Goal: Task Accomplishment & Management: Use online tool/utility

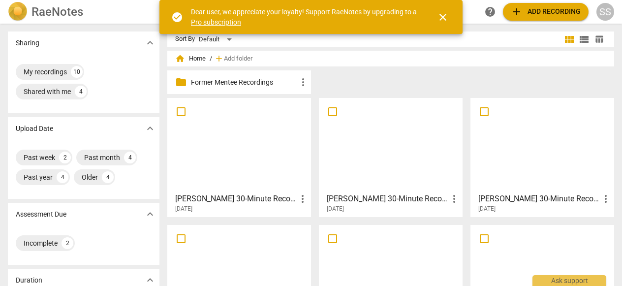
click at [366, 161] on div at bounding box center [390, 144] width 137 height 87
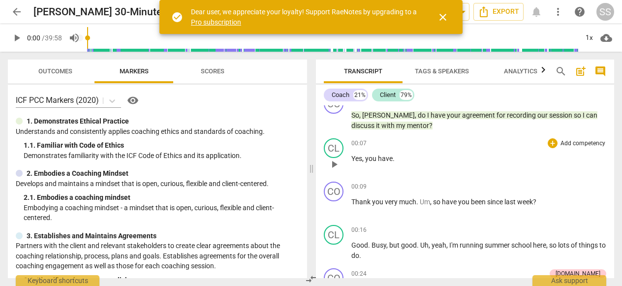
scroll to position [10, 0]
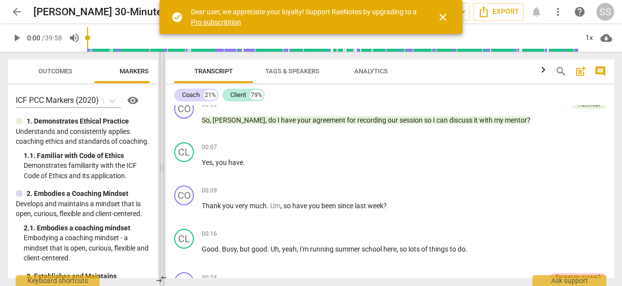
drag, startPoint x: 311, startPoint y: 169, endPoint x: 160, endPoint y: 171, distance: 150.6
click at [160, 171] on span at bounding box center [162, 169] width 6 height 234
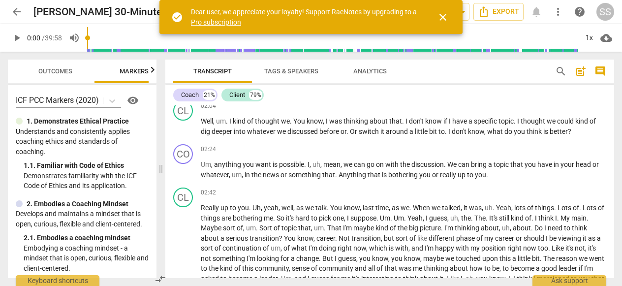
scroll to position [457, 0]
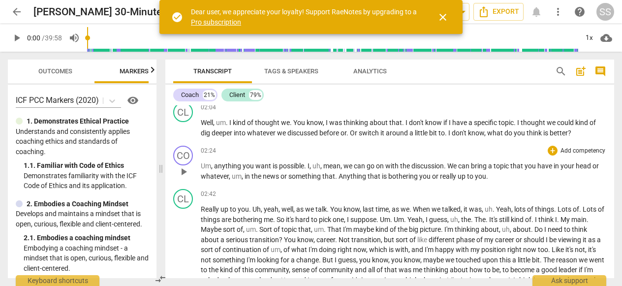
click at [574, 146] on div "+ Add competency" at bounding box center [577, 151] width 59 height 10
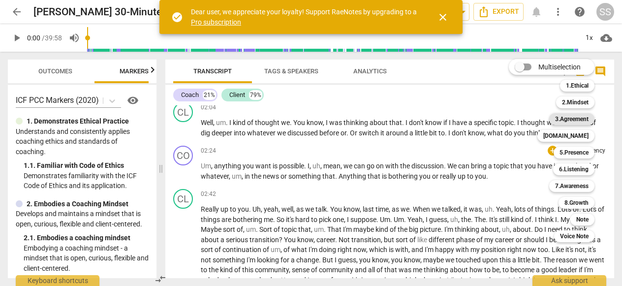
click at [573, 118] on b "3.Agreement" at bounding box center [571, 119] width 33 height 12
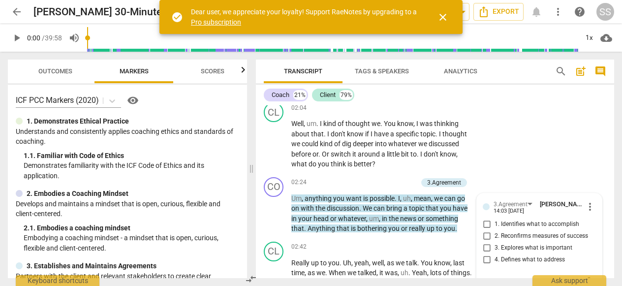
scroll to position [654, 0]
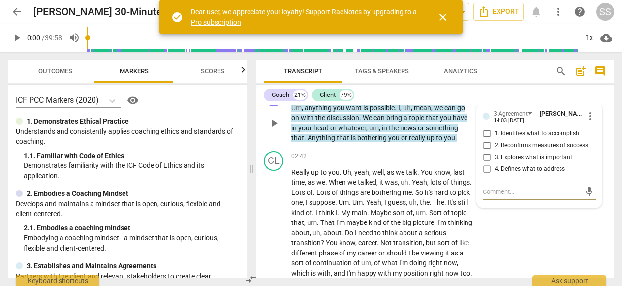
click at [487, 157] on input "3. Explores what is important" at bounding box center [487, 158] width 16 height 12
checkbox input "true"
click at [496, 90] on div "Coach 21% Client 79%" at bounding box center [435, 95] width 343 height 17
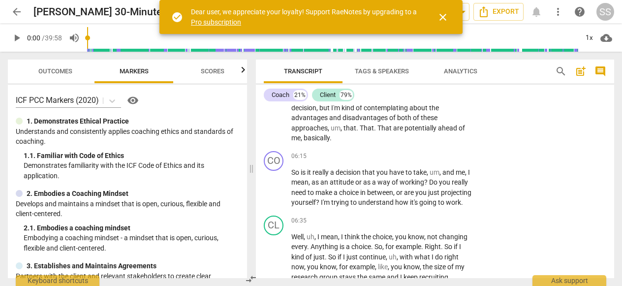
scroll to position [1338, 0]
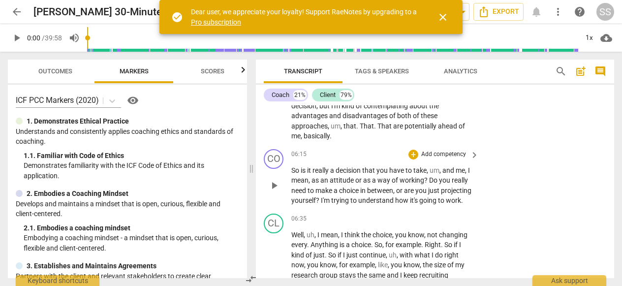
click at [278, 191] on span "play_arrow" at bounding box center [274, 186] width 12 height 12
click at [278, 191] on span "pause" at bounding box center [274, 186] width 12 height 12
type input "393"
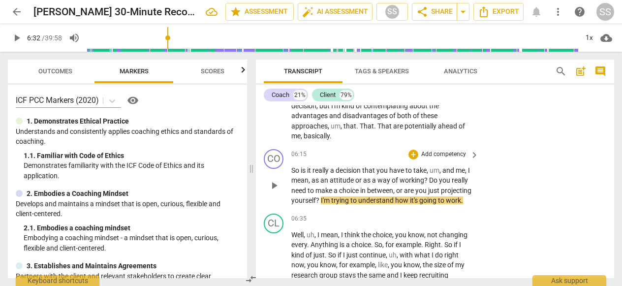
click at [461, 159] on p "Add competency" at bounding box center [443, 154] width 47 height 9
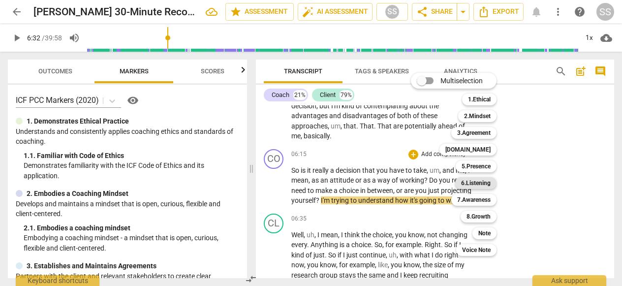
click at [477, 183] on b "6.Listening" at bounding box center [476, 183] width 30 height 12
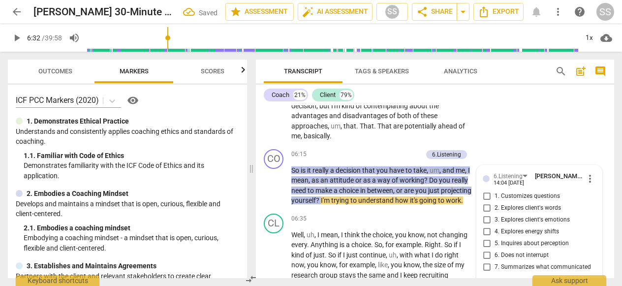
scroll to position [1446, 0]
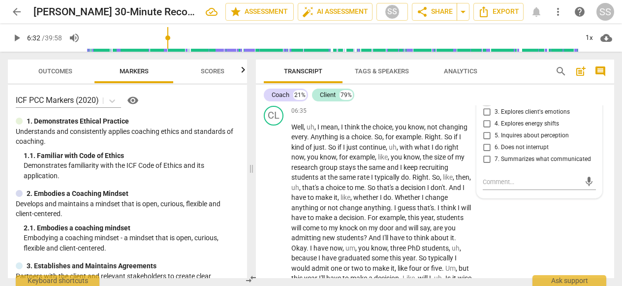
click at [486, 106] on input "2. Explores client's words" at bounding box center [487, 100] width 16 height 12
checkbox input "true"
click at [485, 96] on div "Coach 21% Client 79%" at bounding box center [435, 95] width 343 height 17
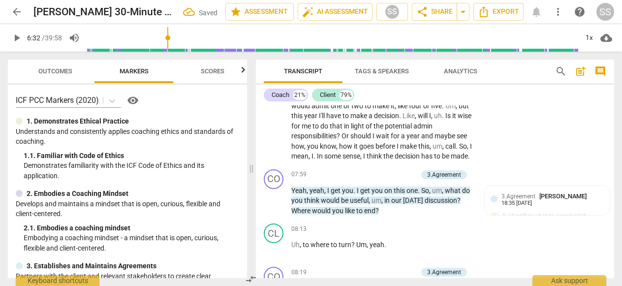
click at [315, 161] on p "Well , uh , I mean , I think the choice , you know , not changing every . Anyth…" at bounding box center [382, 61] width 183 height 202
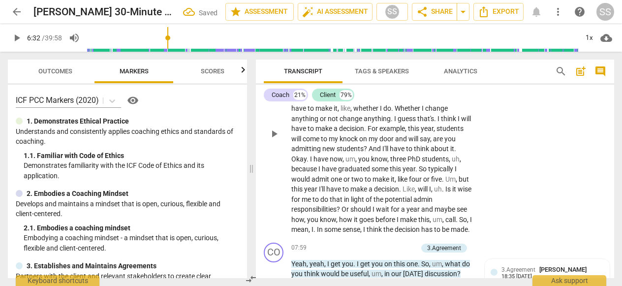
scroll to position [1522, 0]
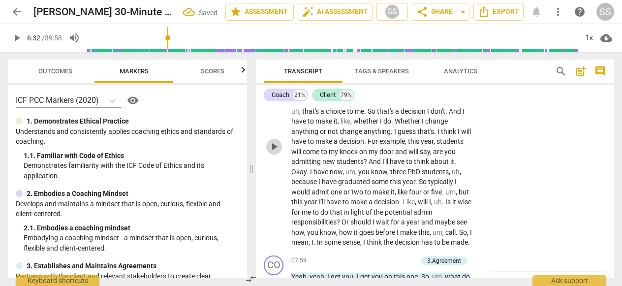
click at [271, 153] on span "play_arrow" at bounding box center [274, 147] width 12 height 12
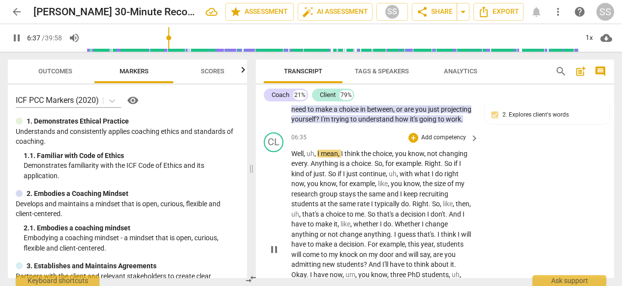
scroll to position [1414, 0]
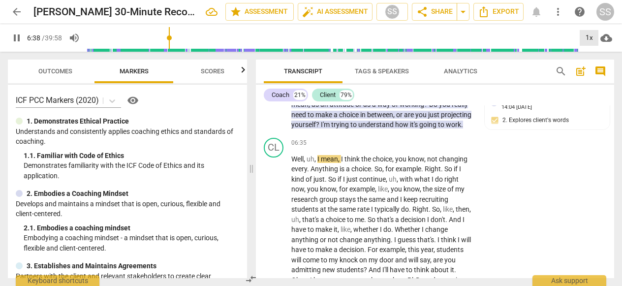
click at [592, 39] on div "1x" at bounding box center [589, 38] width 19 height 16
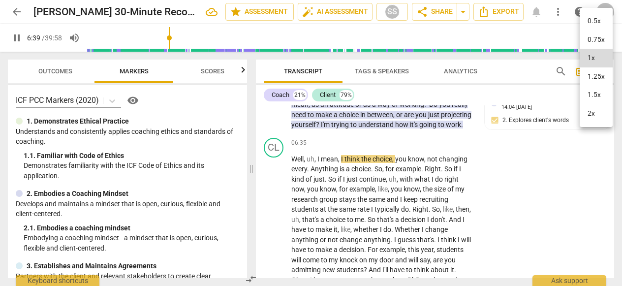
click at [595, 92] on li "1.5x" at bounding box center [596, 95] width 33 height 19
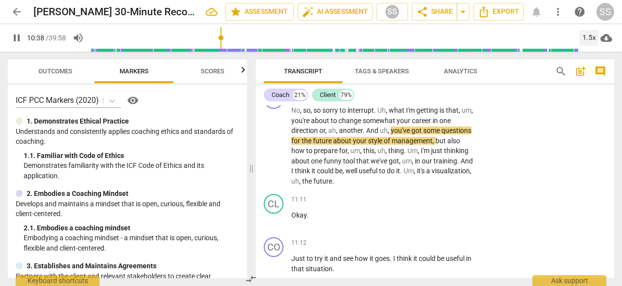
scroll to position [2205, 0]
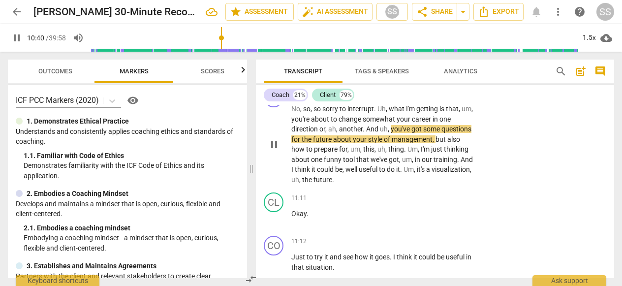
click at [456, 98] on p "Add competency" at bounding box center [443, 93] width 47 height 9
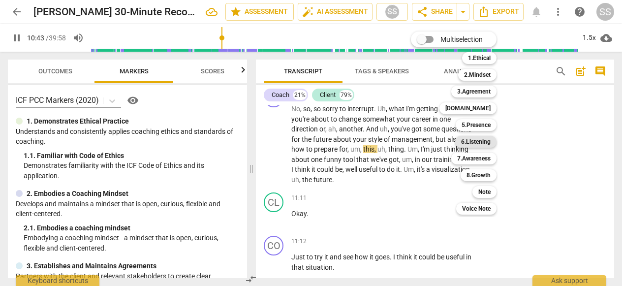
click at [476, 143] on b "6.Listening" at bounding box center [476, 142] width 30 height 12
type input "644"
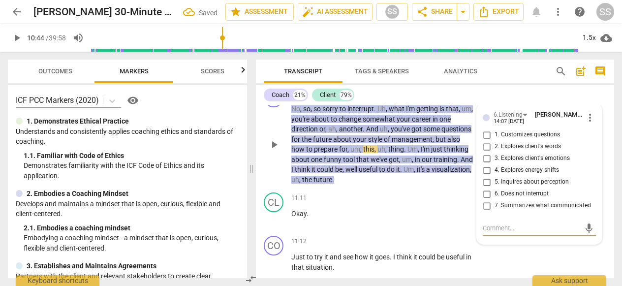
click at [486, 212] on input "7. Summarizes what communicated" at bounding box center [487, 206] width 16 height 12
checkbox input "true"
click at [440, 203] on div "+ Add competency keyboard_arrow_right" at bounding box center [443, 197] width 73 height 11
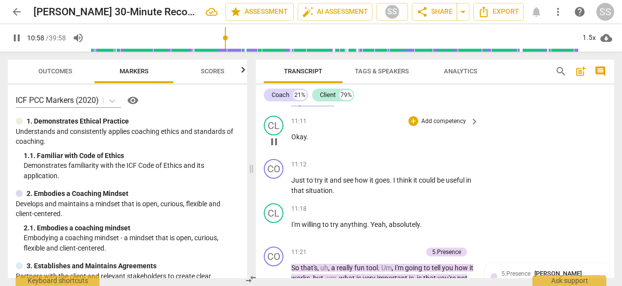
scroll to position [2283, 0]
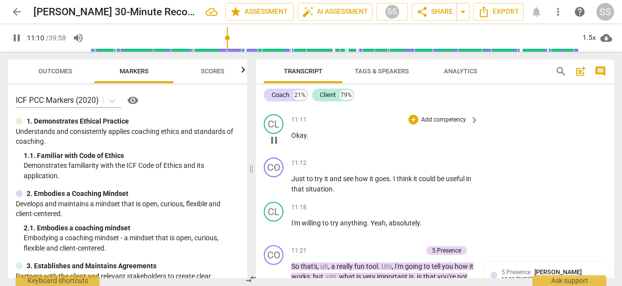
click at [275, 146] on span "pause" at bounding box center [274, 140] width 12 height 12
type input "671"
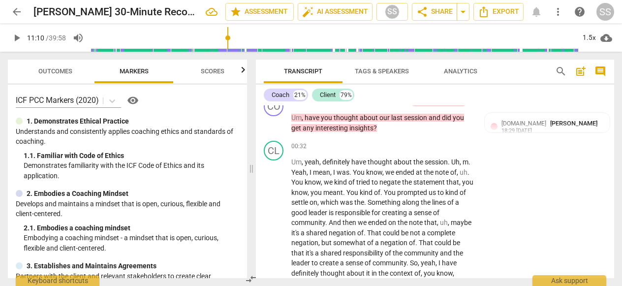
scroll to position [0, 0]
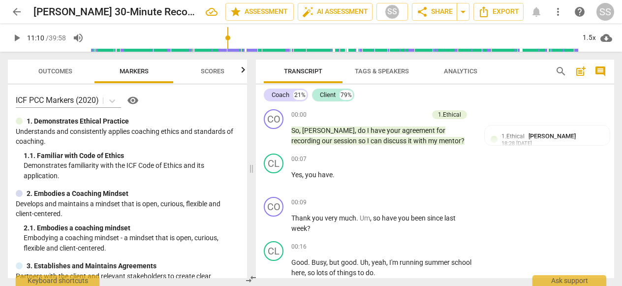
click at [580, 69] on span "post_add" at bounding box center [581, 71] width 12 height 12
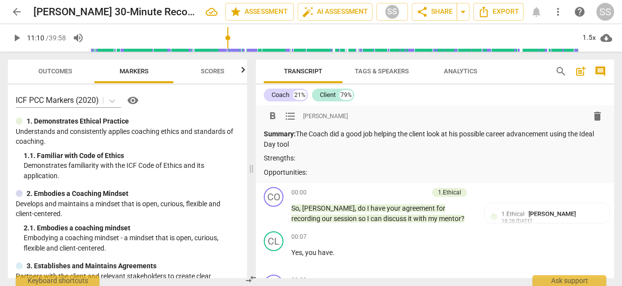
click at [338, 154] on p "Strengths:" at bounding box center [435, 158] width 343 height 10
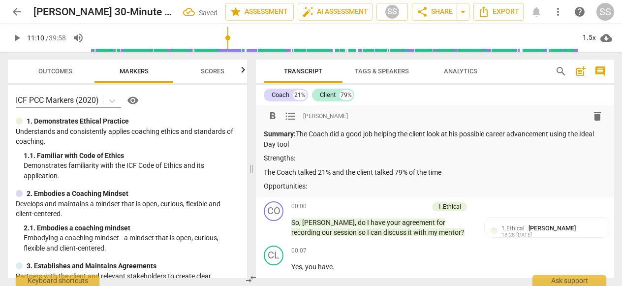
click at [327, 189] on p "Opportunities:" at bounding box center [435, 186] width 343 height 10
click at [316, 161] on p "Strengths:" at bounding box center [435, 158] width 343 height 10
click at [454, 175] on p "The Coach talked 21% and the client talked 79% of the time" at bounding box center [435, 172] width 343 height 10
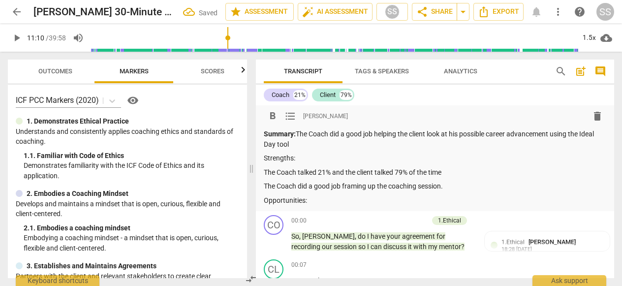
click at [210, 69] on span "Scores" at bounding box center [213, 70] width 24 height 7
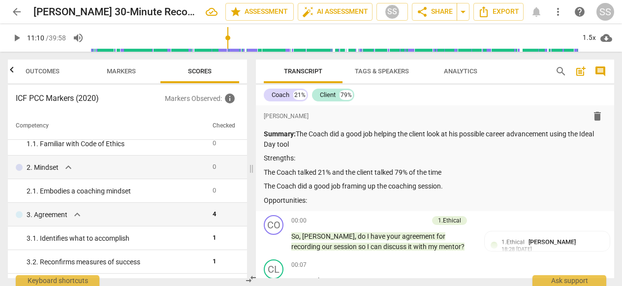
scroll to position [36, 0]
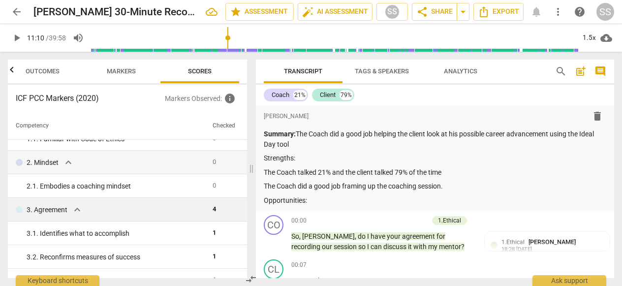
click at [189, 211] on div "3. Agreement expand_more" at bounding box center [110, 210] width 189 height 12
click at [213, 209] on span "4" at bounding box center [214, 208] width 3 height 7
click at [62, 209] on p "3. Agreement" at bounding box center [47, 210] width 41 height 10
click at [77, 209] on span "expand_more" at bounding box center [77, 210] width 12 height 12
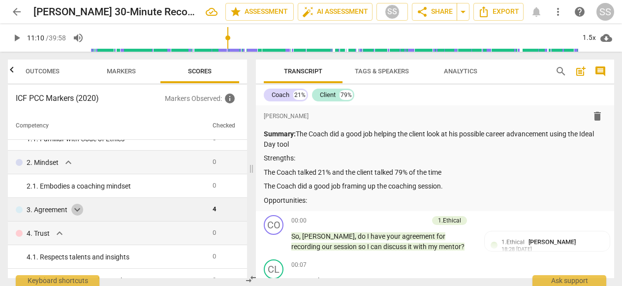
click at [77, 209] on span "expand_more" at bounding box center [77, 210] width 12 height 12
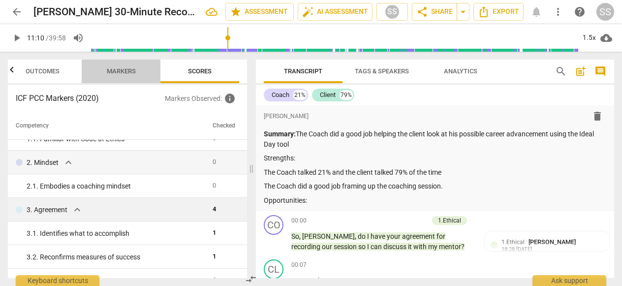
click at [121, 75] on span "Markers" at bounding box center [121, 71] width 53 height 13
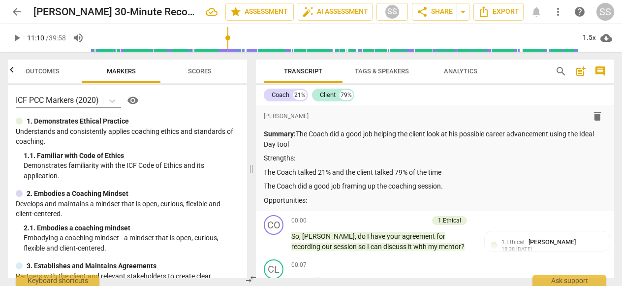
click at [52, 72] on span "Outcomes" at bounding box center [43, 70] width 34 height 7
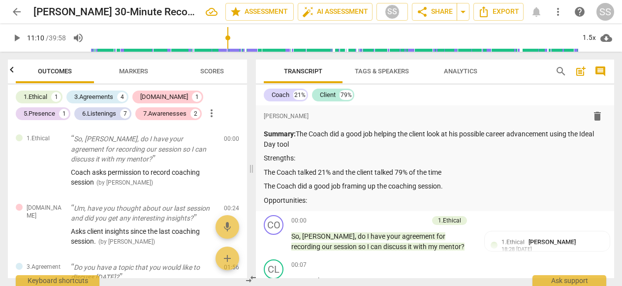
scroll to position [0, 0]
click at [93, 99] on div "3.Agreements" at bounding box center [93, 97] width 39 height 10
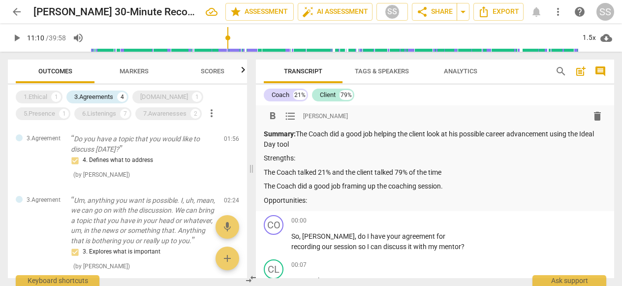
click at [451, 188] on p "The Coach did a good job framing up the coaching session." at bounding box center [435, 186] width 343 height 10
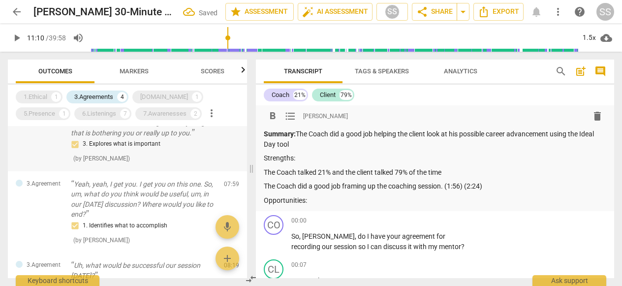
scroll to position [108, 0]
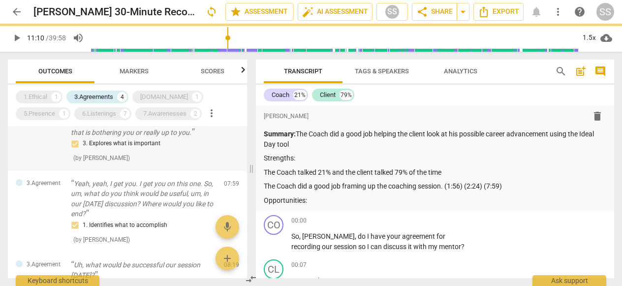
click at [188, 163] on div "3. Explores what is important ( by [PERSON_NAME] )" at bounding box center [143, 150] width 145 height 25
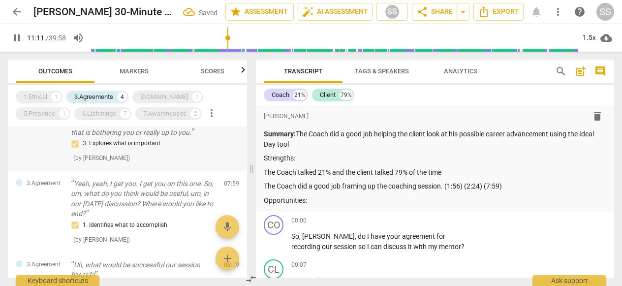
scroll to position [2445, 0]
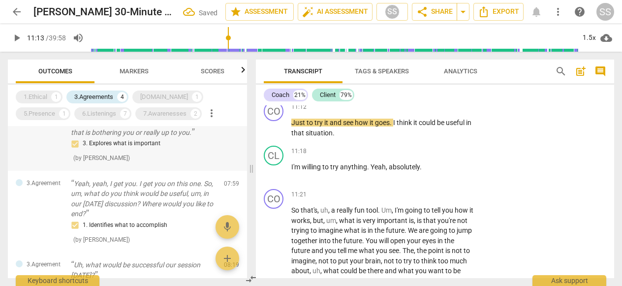
type input "674"
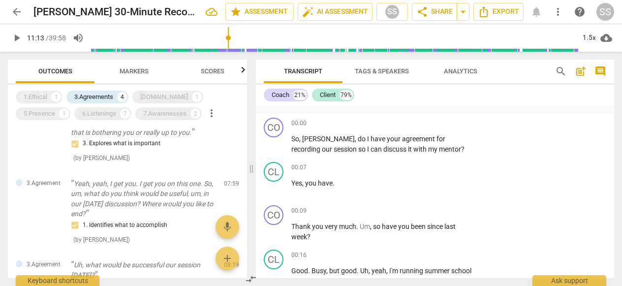
scroll to position [98, 0]
click at [102, 106] on div "1.Ethical 1 3.Agreements 4 [DOMAIN_NAME] 1 5.Presence 1 6.Listenings 7 7.Awaren…" at bounding box center [131, 105] width 231 height 33
click at [143, 109] on div "7.Awarenesses" at bounding box center [164, 114] width 43 height 10
click at [82, 111] on div "6.Listenings" at bounding box center [99, 114] width 34 height 10
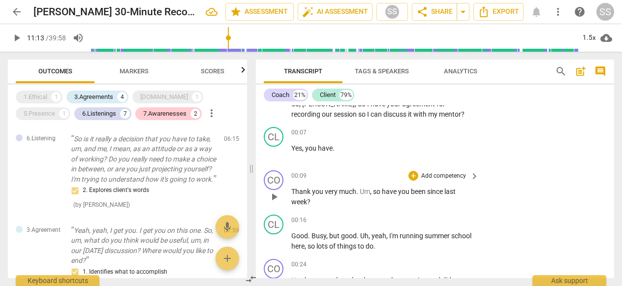
scroll to position [133, 0]
click at [135, 185] on p "So is it really a decision that you have to take, um, and me, I mean, as an att…" at bounding box center [143, 159] width 145 height 51
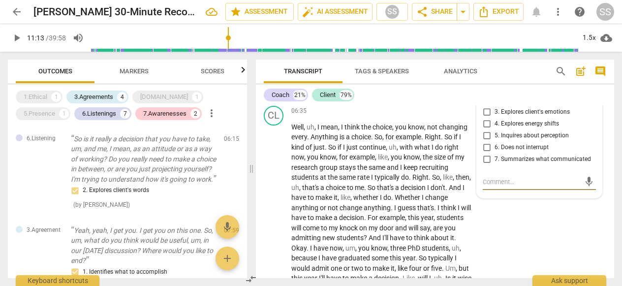
type textarea "S"
type textarea "St"
type textarea "Sta"
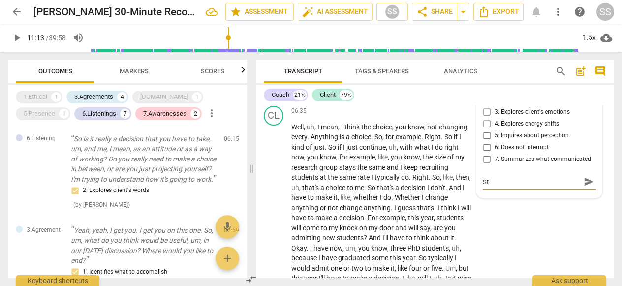
type textarea "Sta"
type textarea "Stac"
type textarea "Stack"
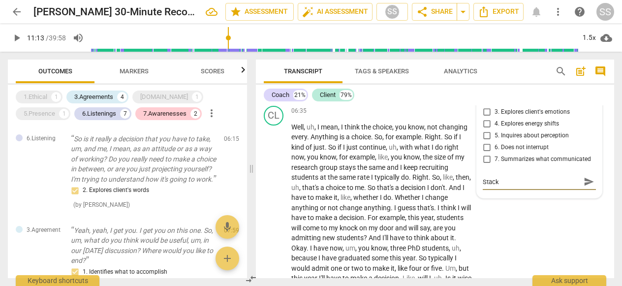
type textarea "Stacke"
type textarea "Stacked"
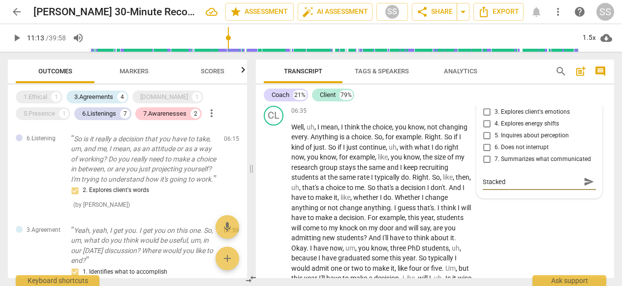
type textarea "Stacked Q"
click at [513, 187] on textarea "Stacked Q" at bounding box center [531, 181] width 97 height 9
type textarea "Stacked Qu"
type textarea "Stacked Que"
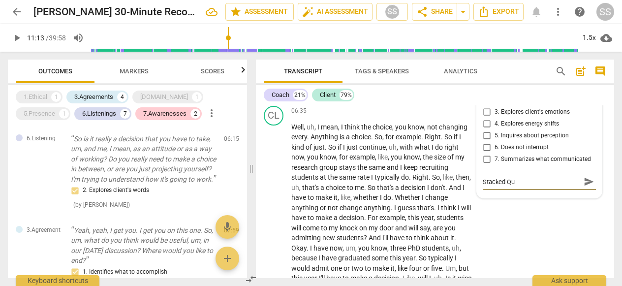
type textarea "Stacked Que"
type textarea "Stacked Ques"
type textarea "Stacked Quest"
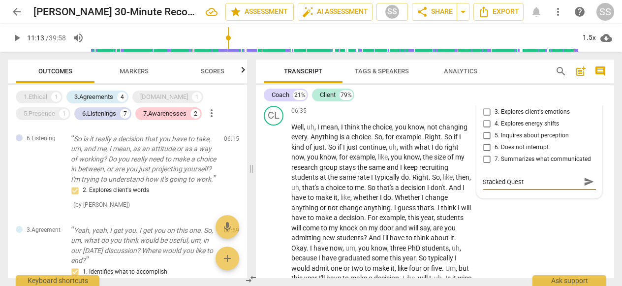
type textarea "Stacked Questi"
type textarea "Stacked Questio"
type textarea "Stacked Question"
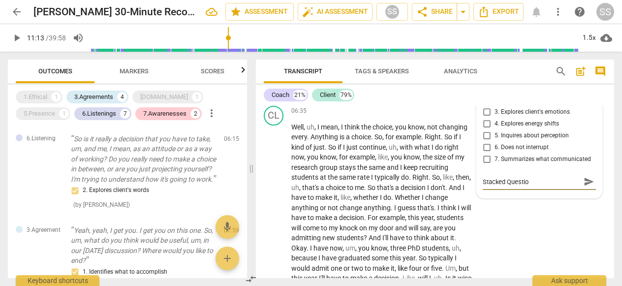
type textarea "Stacked Question"
type textarea "Stacked Questions"
click at [181, 185] on p "So is it really a decision that you have to take, um, and me, I mean, as an att…" at bounding box center [143, 159] width 145 height 51
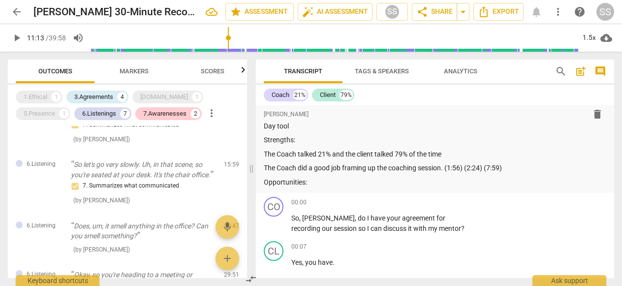
scroll to position [22, 0]
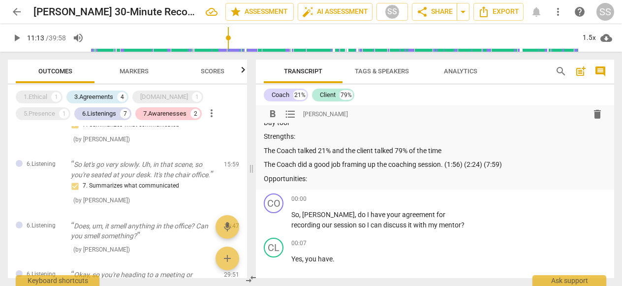
click at [459, 139] on p "Strengths:" at bounding box center [435, 136] width 343 height 10
click at [459, 147] on p "The Coach talked 21% and the client talked 79% of the time" at bounding box center [435, 151] width 343 height 10
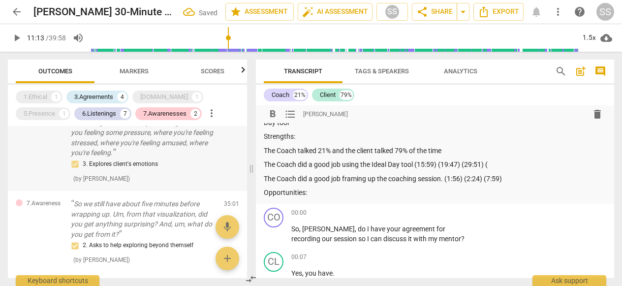
scroll to position [719, 0]
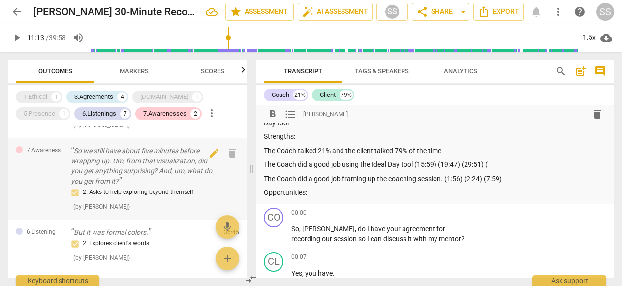
click at [198, 184] on p "So we still have about five minutes before wrapping up. Um, from that visualiza…" at bounding box center [143, 166] width 145 height 40
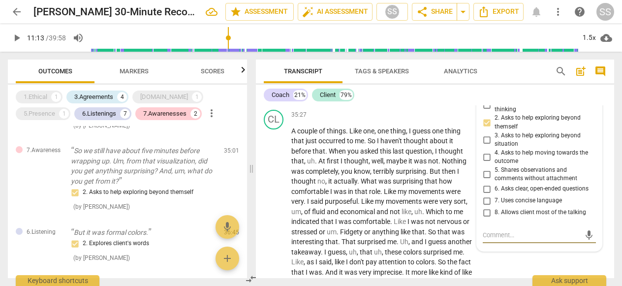
scroll to position [7511, 0]
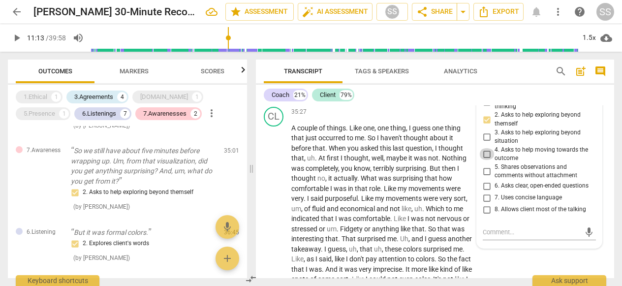
click at [484, 160] on input "4. Asks to help moving towards the outcome" at bounding box center [487, 154] width 16 height 12
checkbox input "true"
click at [487, 126] on input "2. Asks to help exploring beyond themself" at bounding box center [487, 120] width 16 height 12
checkbox input "false"
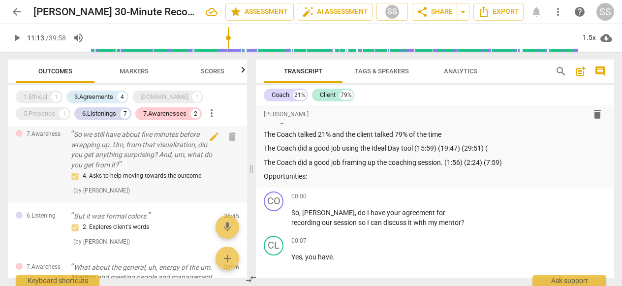
scroll to position [732, 0]
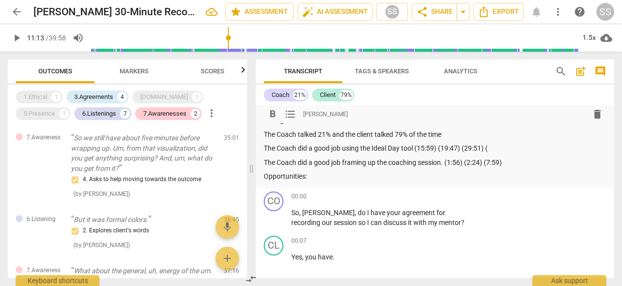
click at [498, 149] on p "The Coach did a good job using the Ideal Day tool (15:59) (19:47) (29:51) (" at bounding box center [435, 148] width 343 height 10
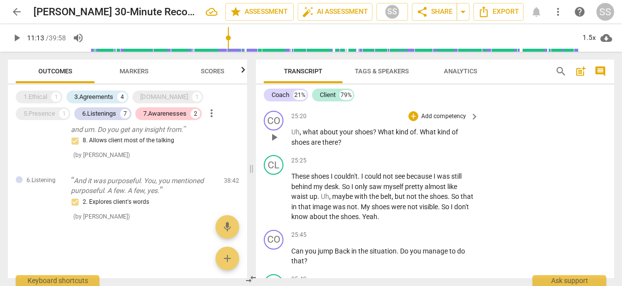
scroll to position [5363, 0]
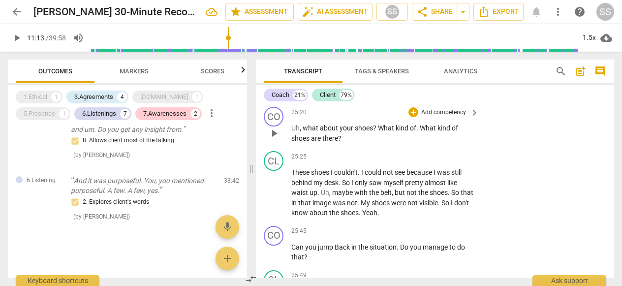
click at [437, 117] on p "Add competency" at bounding box center [443, 112] width 47 height 9
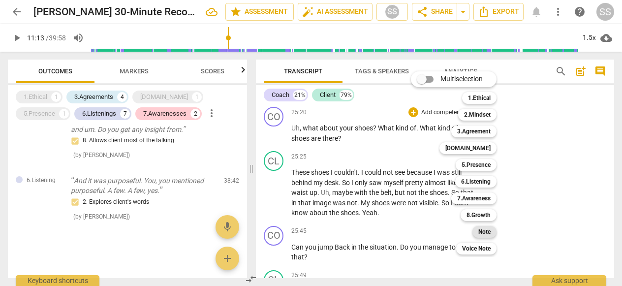
click at [480, 229] on b "Note" at bounding box center [484, 232] width 12 height 12
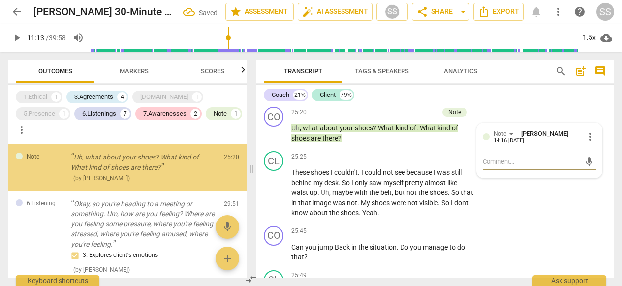
type textarea "G"
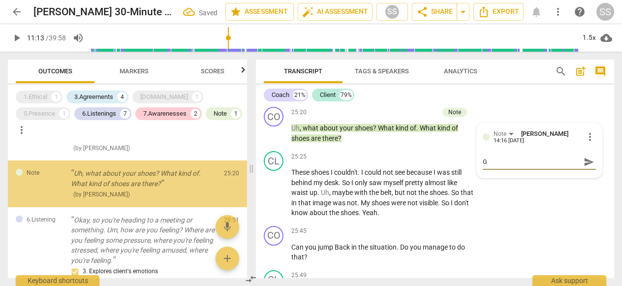
scroll to position [617, 0]
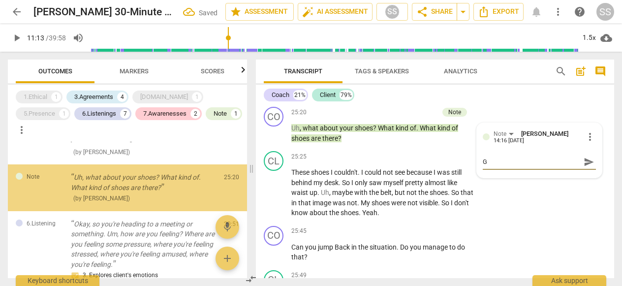
type textarea "Go"
type textarea "Goo"
type textarea "Good"
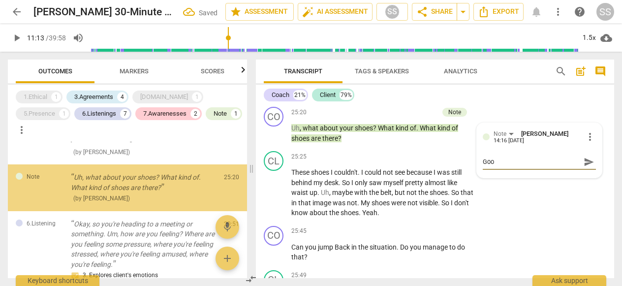
type textarea "Good"
type textarea "Good Q"
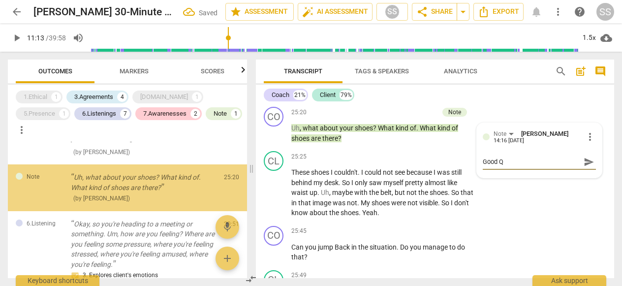
type textarea "Good Qu"
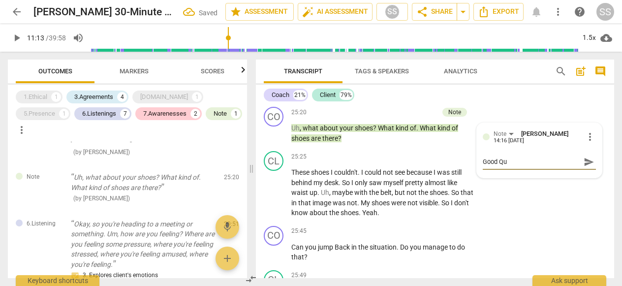
type textarea "Good Que"
type textarea "Good Ques"
type textarea "Good Quest"
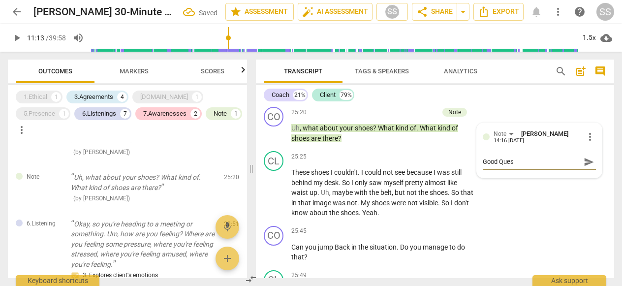
type textarea "Good Quest"
type textarea "Good Questi"
type textarea "Good Questio"
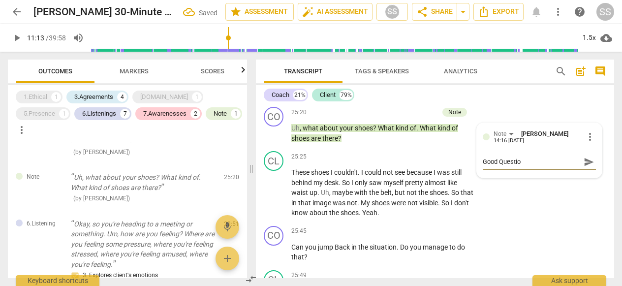
type textarea "Good Question"
click at [489, 222] on div "CL play_arrow pause 25:25 + Add competency keyboard_arrow_right These shoes I c…" at bounding box center [435, 184] width 358 height 75
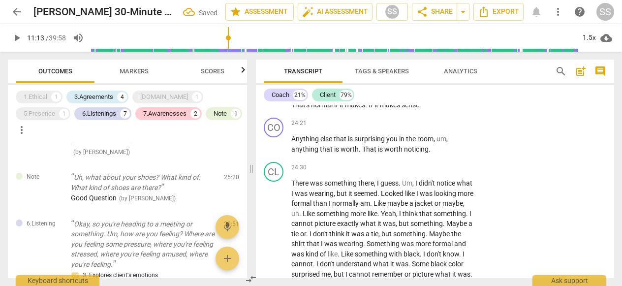
scroll to position [5162, 0]
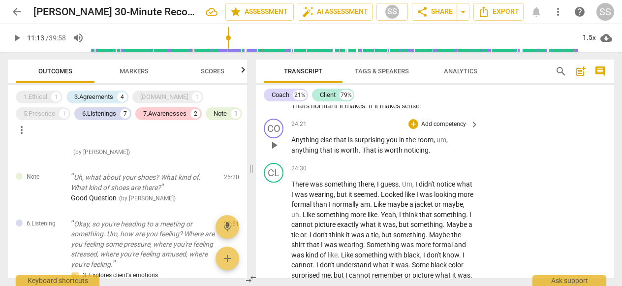
click at [434, 129] on p "Add competency" at bounding box center [443, 124] width 47 height 9
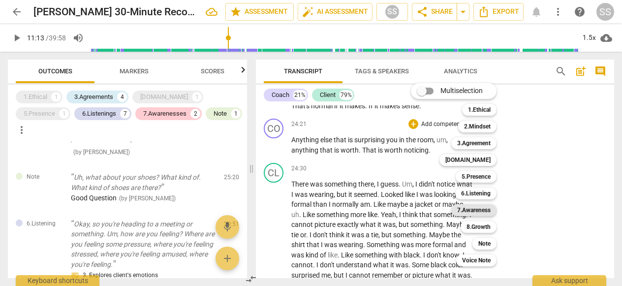
click at [468, 207] on b "7.Awareness" at bounding box center [473, 210] width 33 height 12
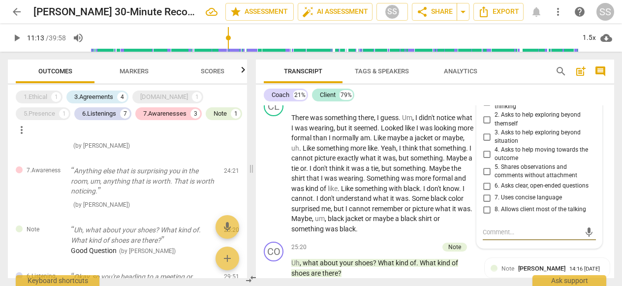
scroll to position [5228, 0]
click at [530, 84] on div "7.Awareness" at bounding box center [515, 79] width 42 height 8
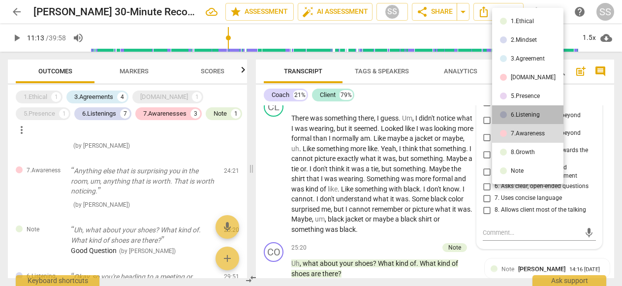
click at [528, 115] on div "6.Listening" at bounding box center [525, 115] width 29 height 6
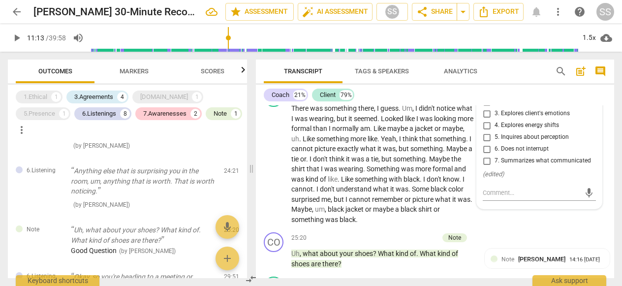
scroll to position [5228, 0]
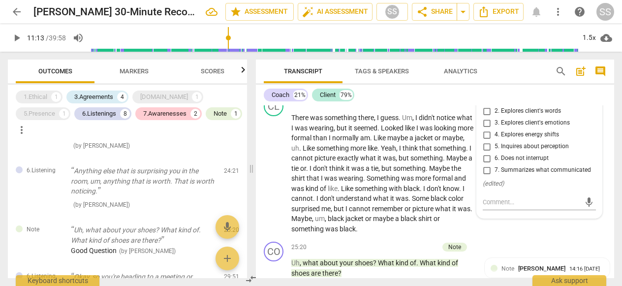
click at [487, 105] on input "1. Customizes questions" at bounding box center [487, 100] width 16 height 12
checkbox input "true"
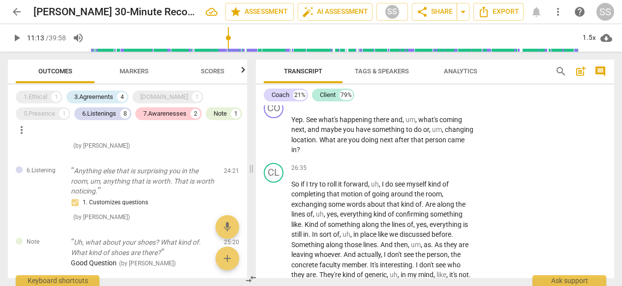
scroll to position [5667, 0]
click at [428, 107] on p "Add competency" at bounding box center [443, 102] width 47 height 9
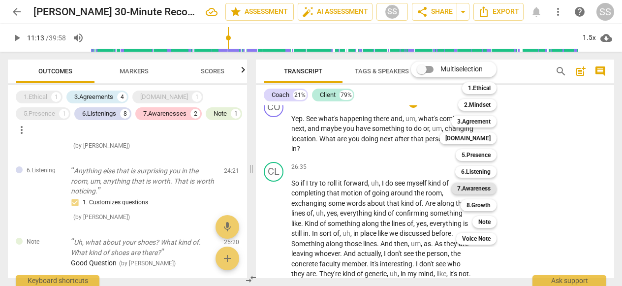
click at [481, 187] on b "7.Awareness" at bounding box center [473, 189] width 33 height 12
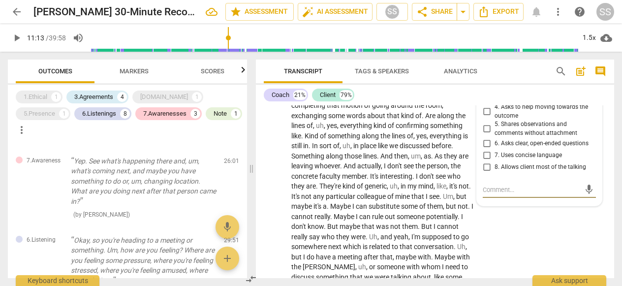
scroll to position [5753, 0]
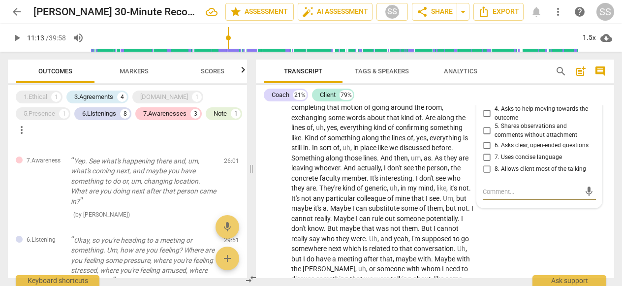
click at [486, 102] on input "3. Asks to help exploring beyond situation" at bounding box center [487, 97] width 16 height 12
checkbox input "true"
click at [516, 196] on textarea at bounding box center [531, 191] width 97 height 9
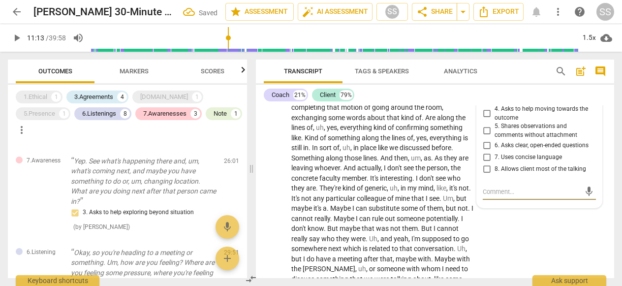
type textarea "S"
type textarea "St"
type textarea "Sta"
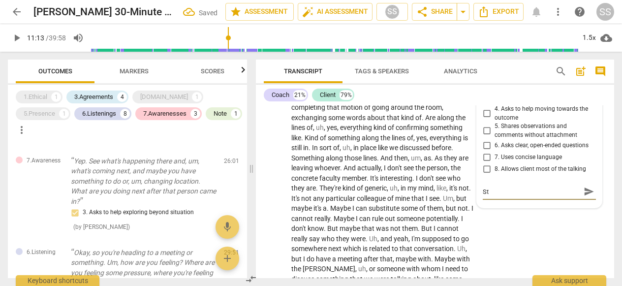
type textarea "Sta"
type textarea "Stac"
type textarea "Stack"
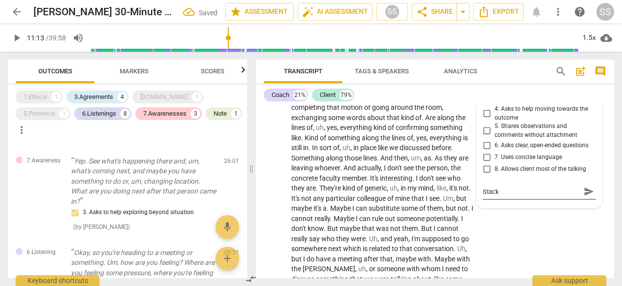
type textarea "Stacke"
type textarea "Stacked"
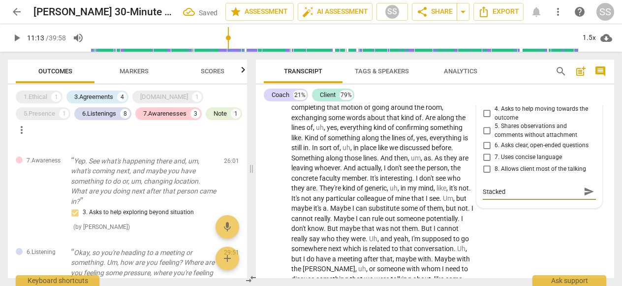
type textarea "Stacked"
type textarea "Stacked Q"
type textarea "Stacked Qu"
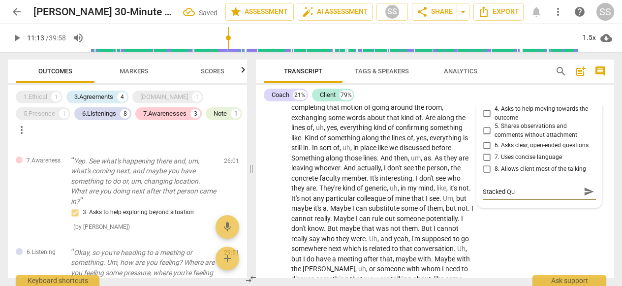
type textarea "Stacked Que"
type textarea "Stacked Ques"
type textarea "Stacked Quest"
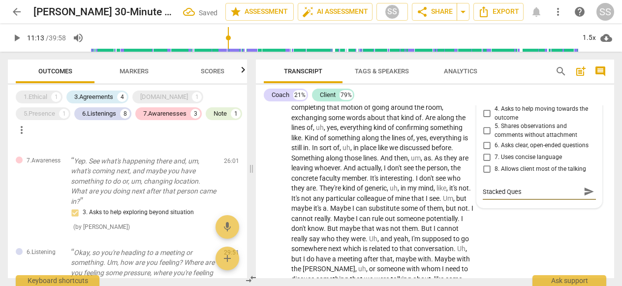
type textarea "Stacked Quest"
type textarea "Stacked Questi"
type textarea "Stacked Questio"
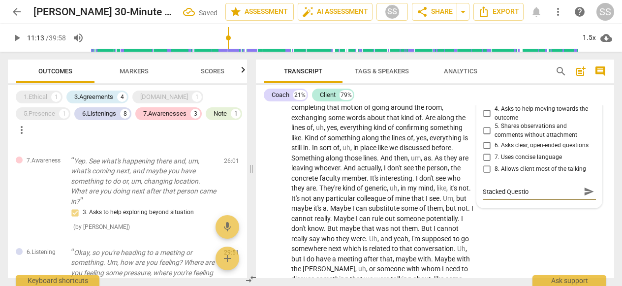
type textarea "Stacked Question"
type textarea "Stacked Questions"
click at [354, 162] on span "those" at bounding box center [354, 158] width 19 height 8
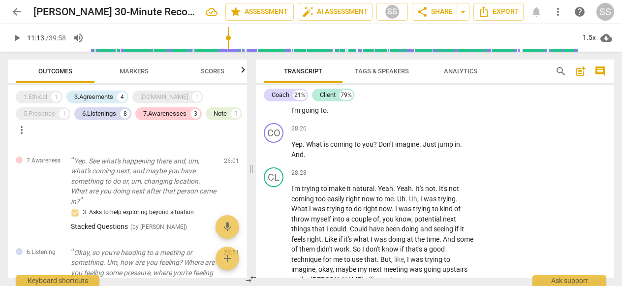
scroll to position [6031, 0]
click at [434, 132] on p "Add competency" at bounding box center [443, 128] width 47 height 9
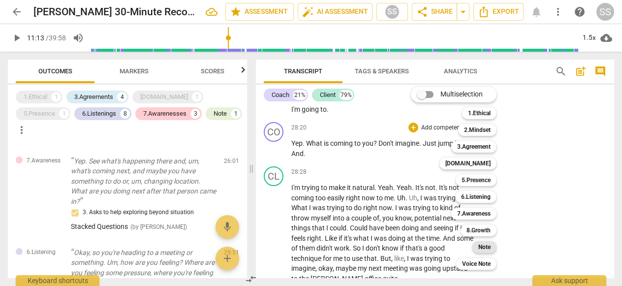
click at [492, 243] on div "Note" at bounding box center [484, 247] width 24 height 12
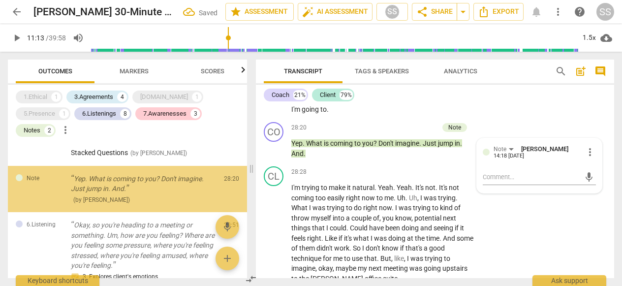
scroll to position [826, 0]
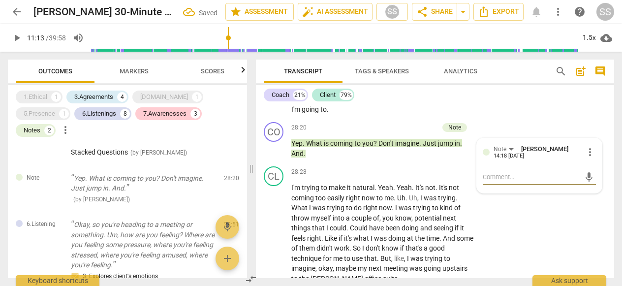
type textarea "Y"
type textarea "Yo"
type textarea "You"
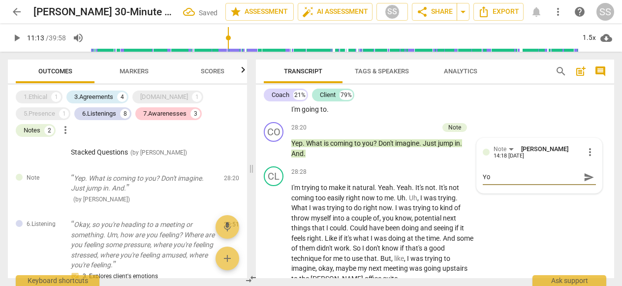
type textarea "You"
type textarea "You d"
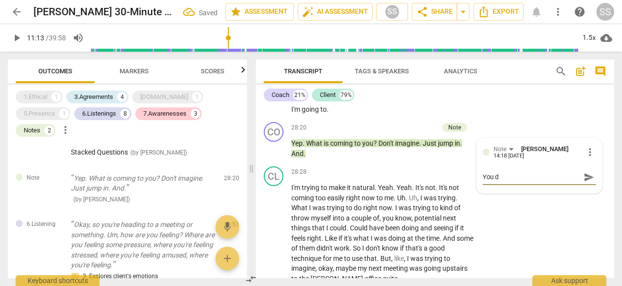
type textarea "You di"
type textarea "You did"
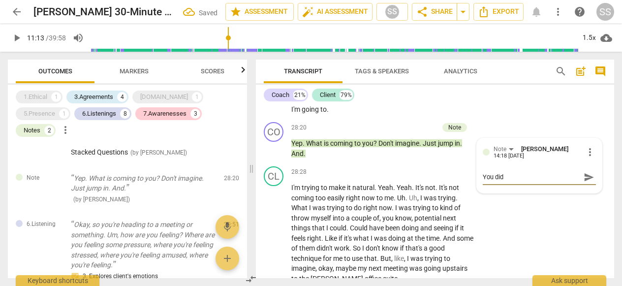
type textarea "You did"
type textarea "You did a"
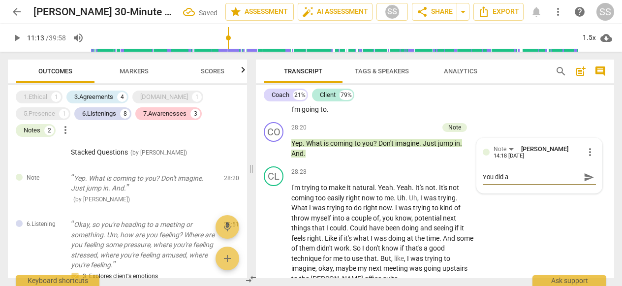
type textarea "You did a g"
type textarea "You did a go"
type textarea "You did a goo"
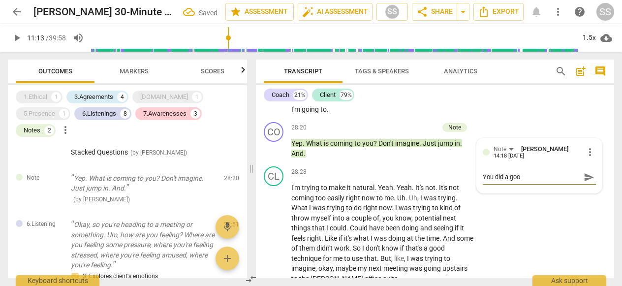
type textarea "You did a good"
type textarea "You did a good j"
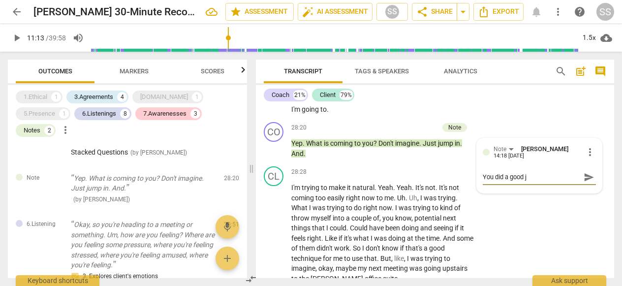
type textarea "You did a good jo"
type textarea "You did a good job"
type textarea "You did a good job a"
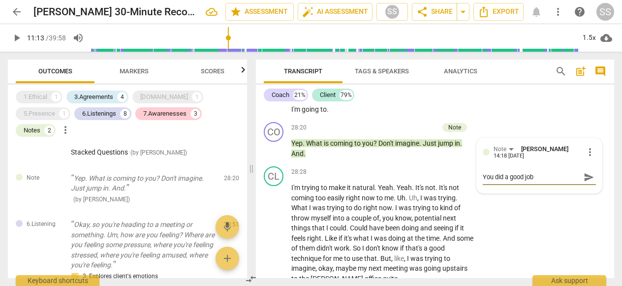
type textarea "You did a good job a"
type textarea "You did a good job as"
type textarea "You did a good job ask"
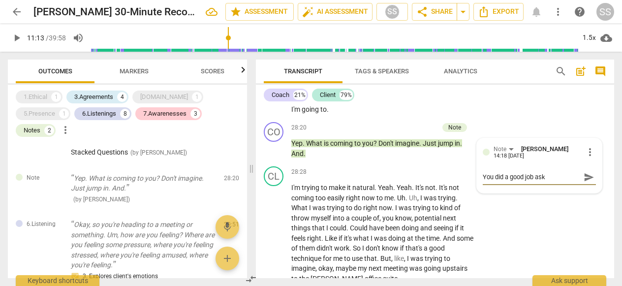
type textarea "You did a good job aski"
type textarea "You did a good job askin"
type textarea "You did a good job asking"
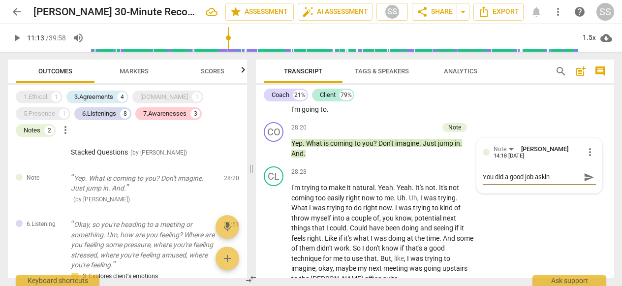
type textarea "You did a good job asking"
type textarea "You did a good job asking t"
type textarea "You did a good job asking th"
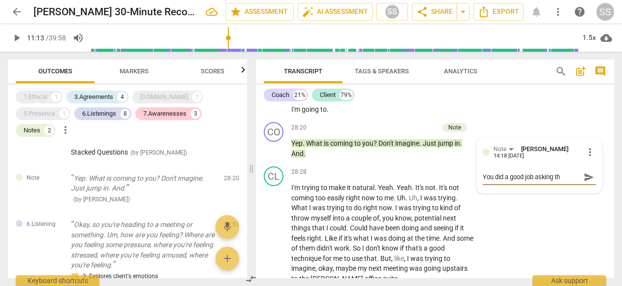
type textarea "You did a good job asking the"
type textarea "You did a good job asking the c"
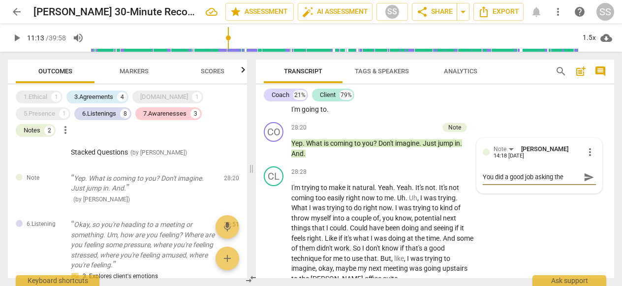
type textarea "You did a good job asking the c"
type textarea "You did a good job asking the cl"
type textarea "You did a good job asking the cli"
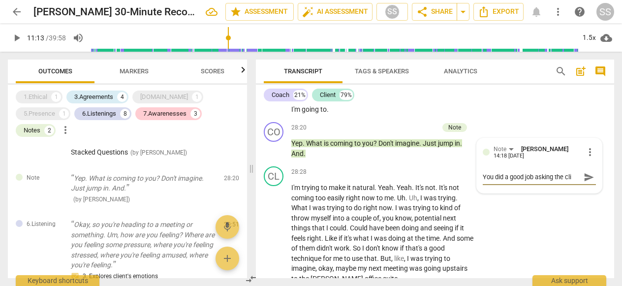
type textarea "You did a good job asking the clie"
type textarea "You did a good job asking the clien"
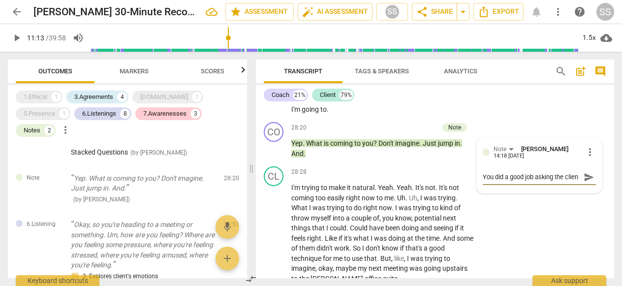
type textarea "You did a good job asking the client"
type textarea "You did a good job asking the client t"
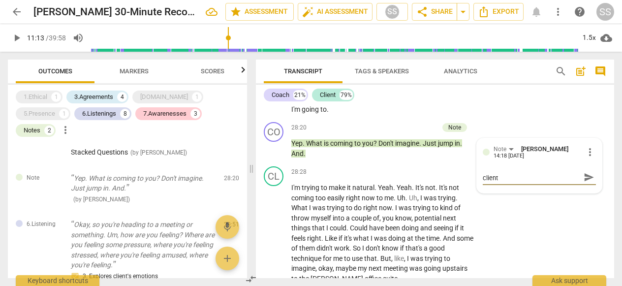
type textarea "You did a good job asking the client t"
type textarea "You did a good job asking the client to"
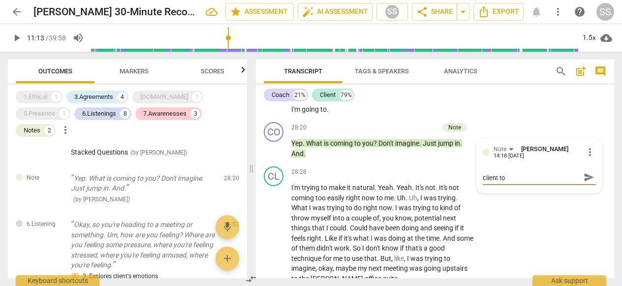
type textarea "You did a good job asking the client to j"
type textarea "You did a good job asking the client to [PERSON_NAME]"
type textarea "You did a good job asking the client to jus"
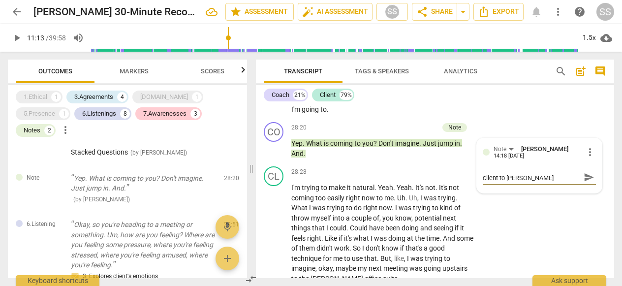
type textarea "You did a good job asking the client to jus"
type textarea "You did a good job asking the client to just"
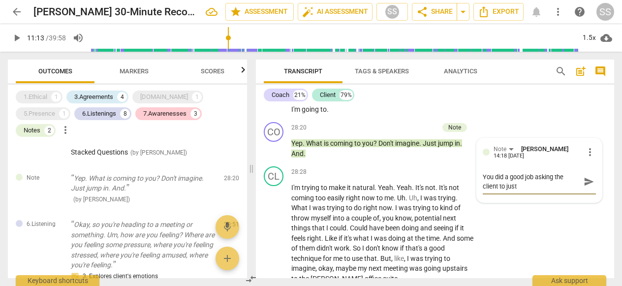
type textarea "You did a good job asking the client to just"
type textarea "You did a good job asking the client to just j"
type textarea "You did a good job asking the client to just [PERSON_NAME]"
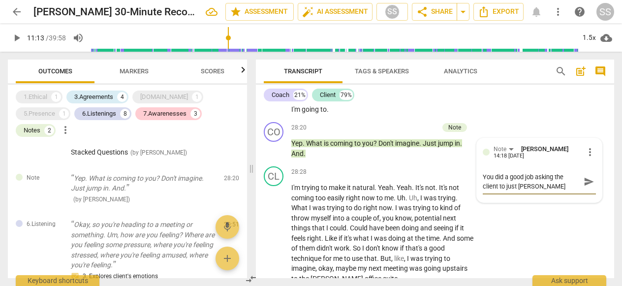
type textarea "You did a good job asking the client to just jum"
type textarea "You did a good job asking the client to just jump"
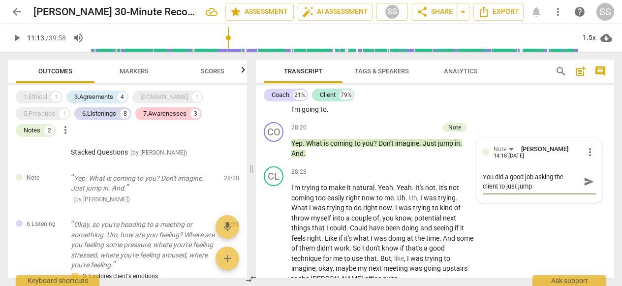
type textarea "You did a good job asking the client to just jump"
type textarea "You did a good job asking the client to just jump i"
click at [520, 118] on div "CL play_arrow pause 28:16 + Add competency keyboard_arrow_right See where I'm g…" at bounding box center [435, 96] width 358 height 44
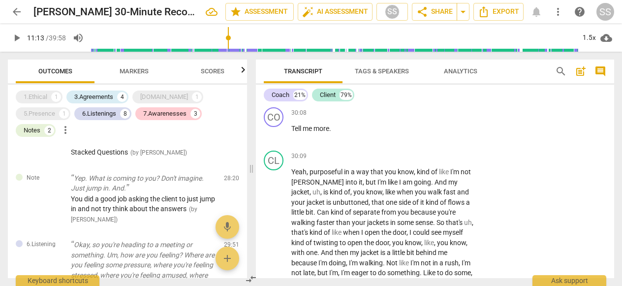
scroll to position [6513, 0]
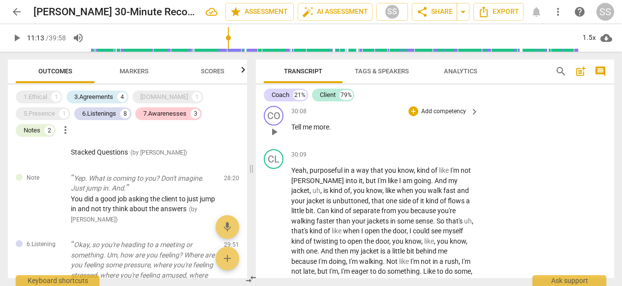
click at [442, 116] on p "Add competency" at bounding box center [443, 111] width 47 height 9
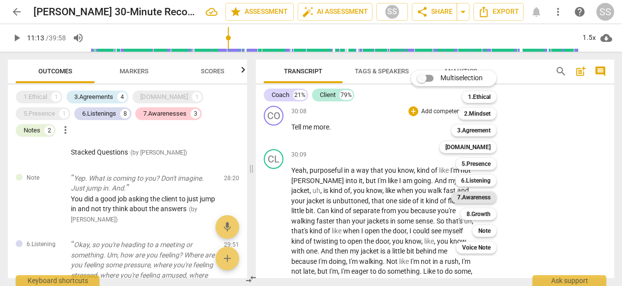
click at [485, 195] on b "7.Awareness" at bounding box center [473, 197] width 33 height 12
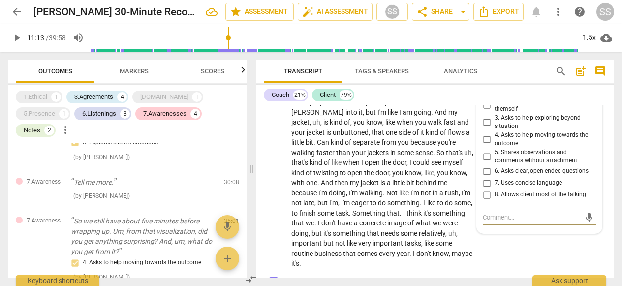
scroll to position [6574, 0]
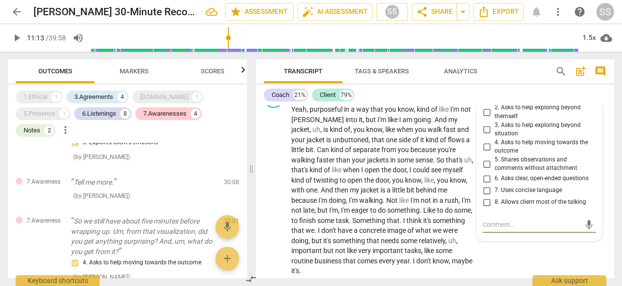
click at [485, 101] on input "1. Asks about a current way of thinking" at bounding box center [487, 95] width 16 height 12
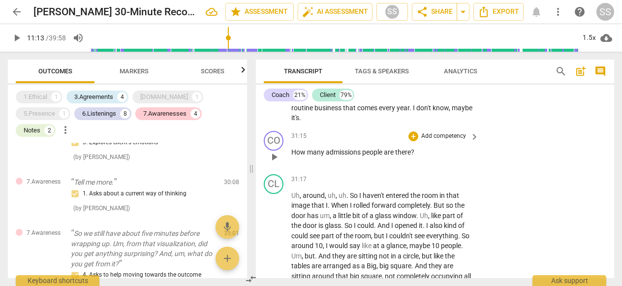
scroll to position [6728, 0]
click at [441, 140] on p "Add competency" at bounding box center [443, 135] width 47 height 9
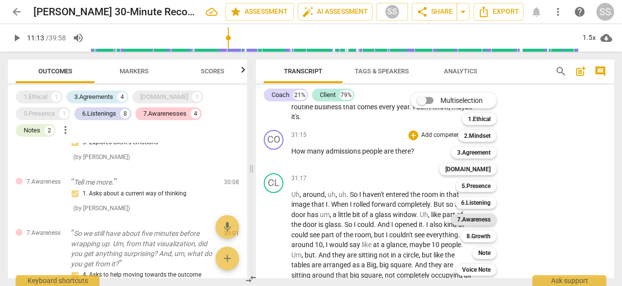
click at [477, 220] on b "7.Awareness" at bounding box center [473, 220] width 33 height 12
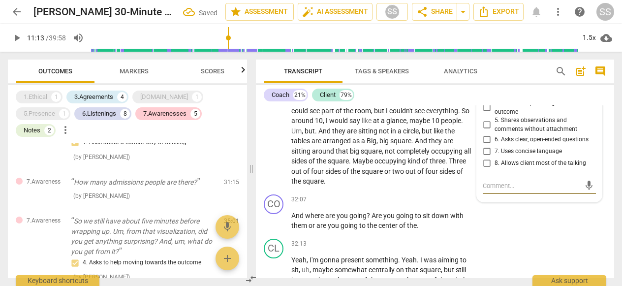
scroll to position [6851, 0]
click at [487, 115] on input "4. Asks to help moving towards the outcome" at bounding box center [487, 109] width 16 height 12
click at [512, 191] on textarea at bounding box center [531, 186] width 97 height 9
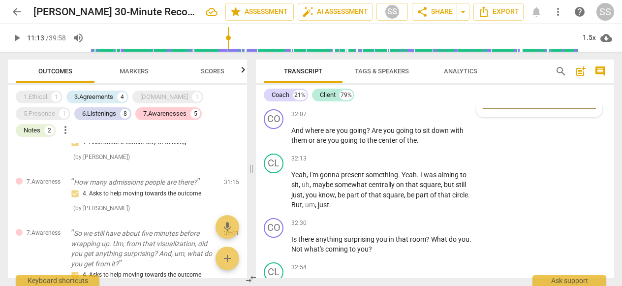
scroll to position [6936, 0]
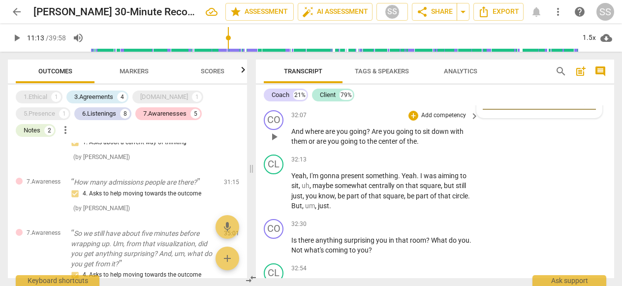
click at [441, 120] on p "Add competency" at bounding box center [443, 115] width 47 height 9
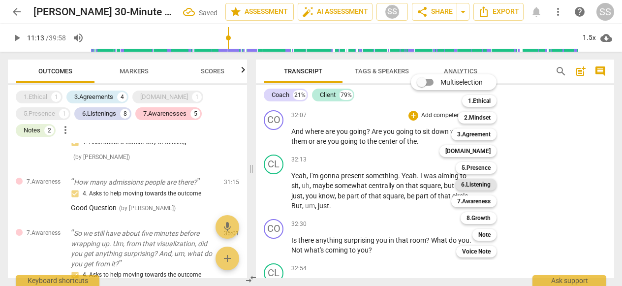
click at [485, 184] on b "6.Listening" at bounding box center [476, 185] width 30 height 12
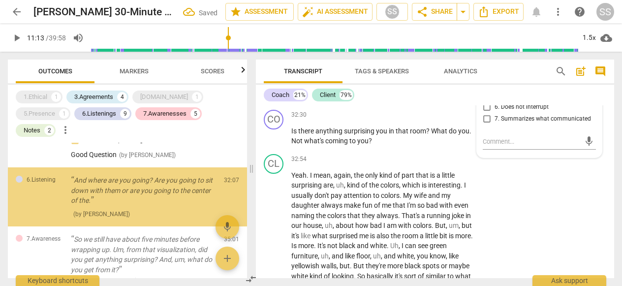
scroll to position [1093, 0]
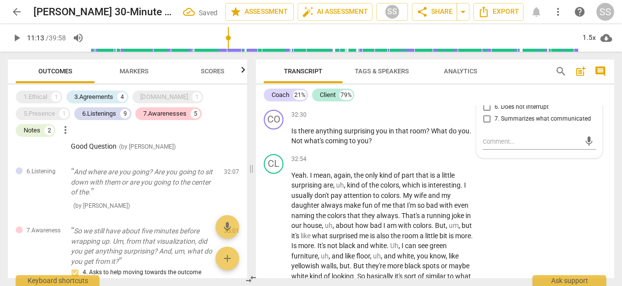
click at [482, 78] on input "3. Explores client's emotions" at bounding box center [487, 72] width 16 height 12
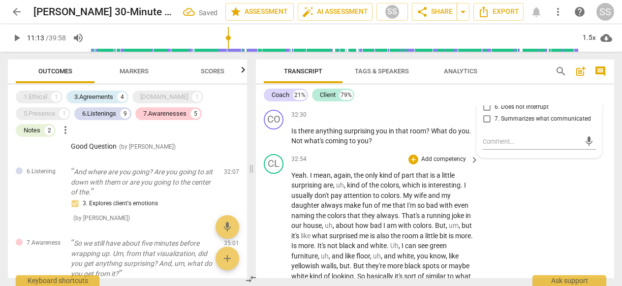
click at [513, 227] on div "CL play_arrow pause 32:54 + Add competency keyboard_arrow_right Yeah . I mean ,…" at bounding box center [435, 288] width 358 height 277
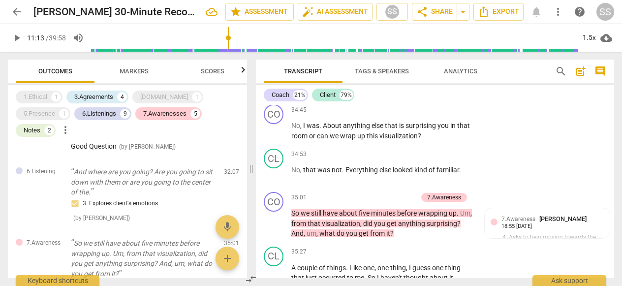
scroll to position [7371, 0]
click at [435, 115] on p "Add competency" at bounding box center [443, 110] width 47 height 9
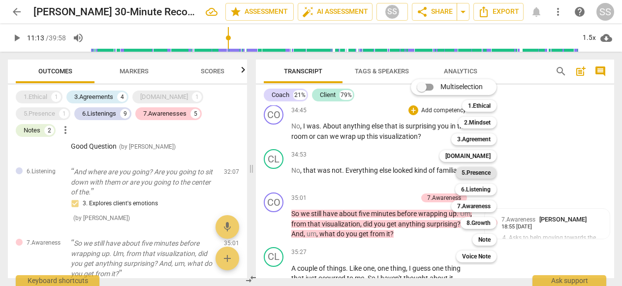
click at [486, 175] on b "5.Presence" at bounding box center [476, 173] width 29 height 12
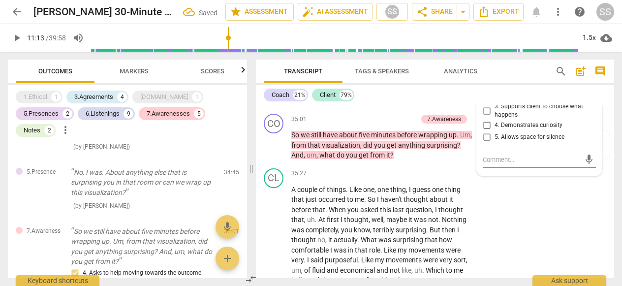
scroll to position [7447, 0]
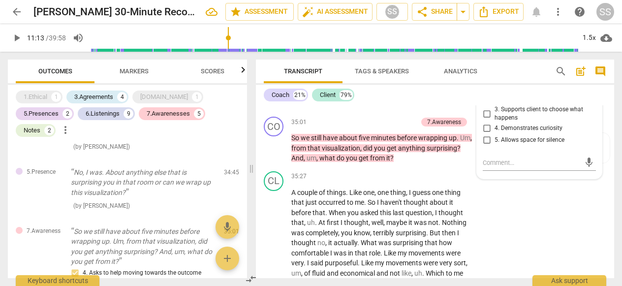
click at [486, 102] on input "2. Responds to what to accomplish (the what)" at bounding box center [487, 97] width 16 height 12
click at [504, 167] on textarea at bounding box center [531, 162] width 97 height 9
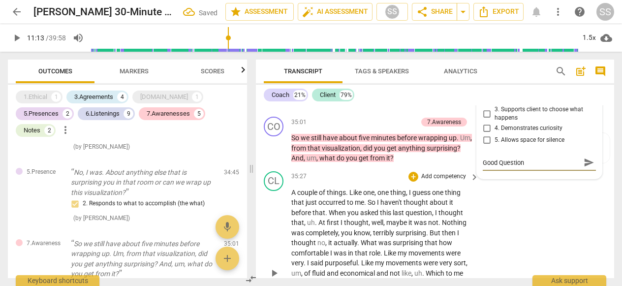
click at [496, 254] on div "CL play_arrow pause 35:27 + Add competency keyboard_arrow_right A couple of thi…" at bounding box center [435, 265] width 358 height 196
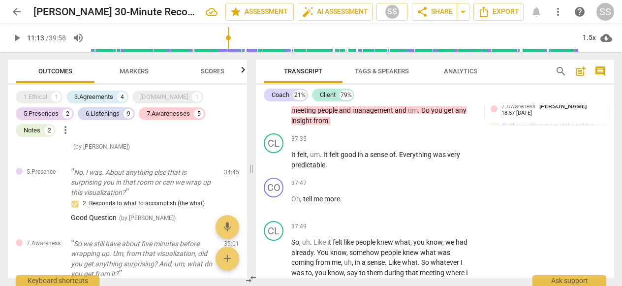
scroll to position [7875, 0]
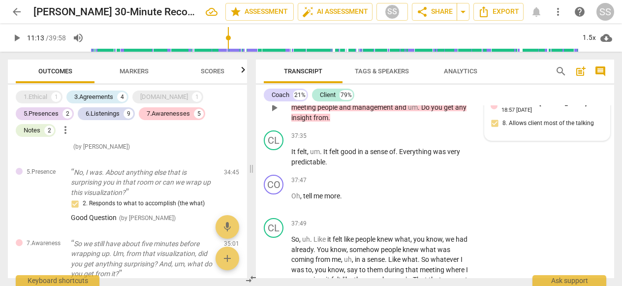
click at [534, 134] on div "7.Awareness [PERSON_NAME] 18:57 [DATE] 8. Allows client most of the talking" at bounding box center [547, 116] width 113 height 36
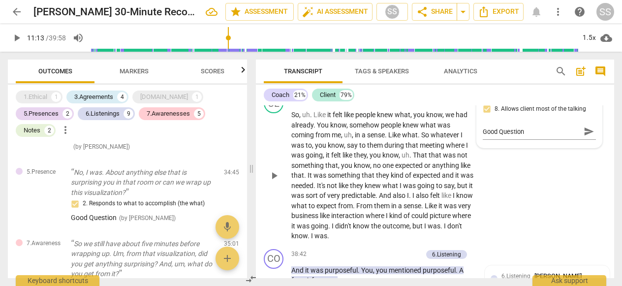
click at [522, 221] on div "CL play_arrow pause 37:49 + Add competency keyboard_arrow_right So , uh . Like …" at bounding box center [435, 168] width 358 height 156
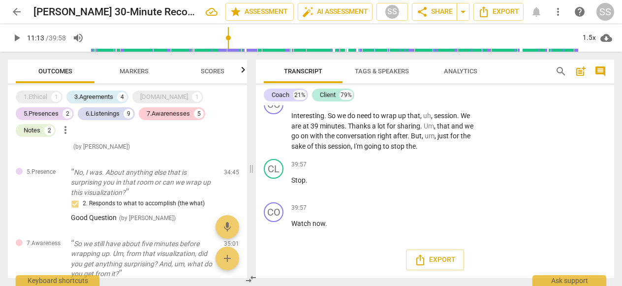
scroll to position [8427, 0]
click at [442, 105] on p "Add competency" at bounding box center [443, 100] width 47 height 9
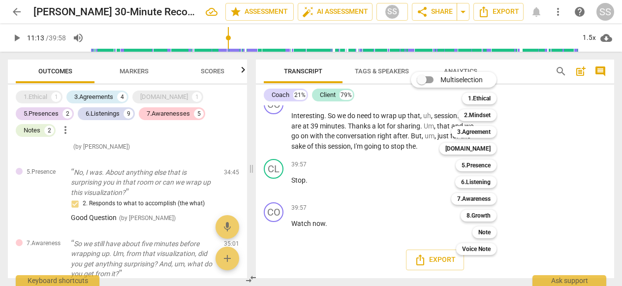
click at [405, 229] on div at bounding box center [311, 143] width 622 height 286
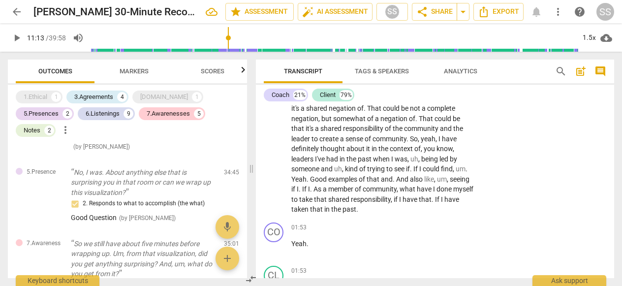
scroll to position [0, 0]
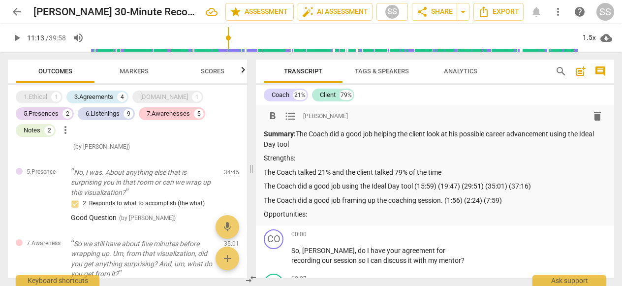
click at [346, 215] on p "Opportunities:" at bounding box center [435, 214] width 343 height 10
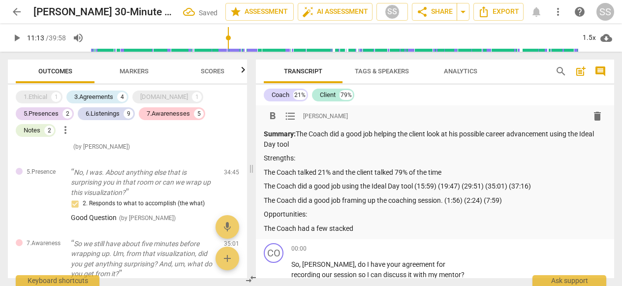
click at [378, 231] on p "The Coach had a few stacked" at bounding box center [435, 228] width 343 height 10
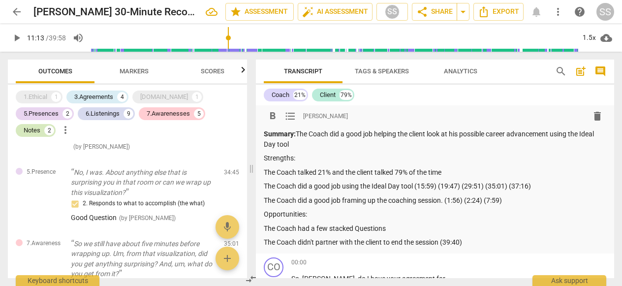
click at [40, 126] on div "Notes" at bounding box center [32, 131] width 17 height 10
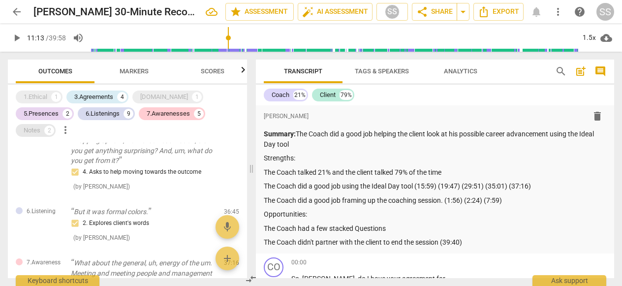
scroll to position [1213, 0]
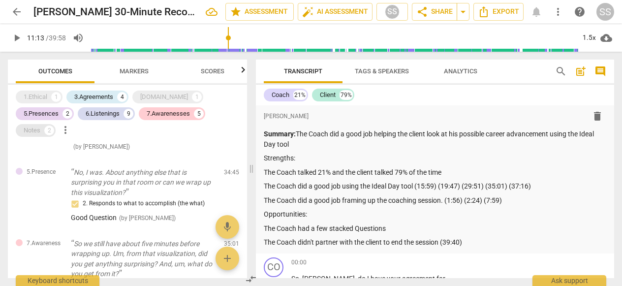
click at [40, 126] on div "Notes" at bounding box center [32, 131] width 17 height 10
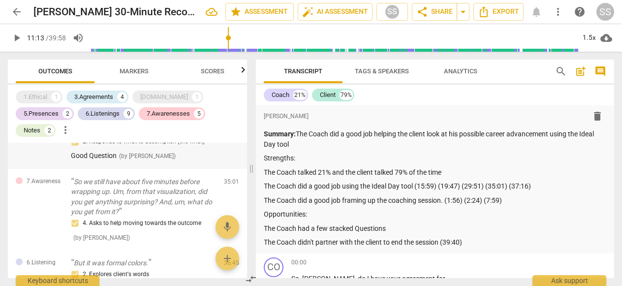
scroll to position [1340, 0]
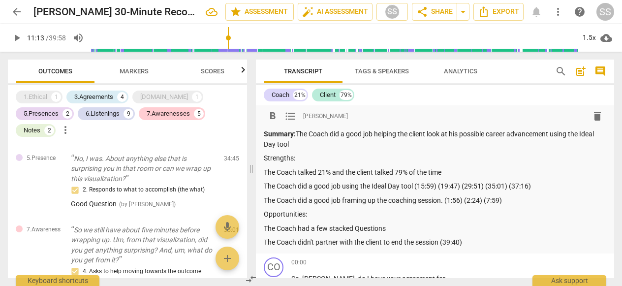
click at [312, 161] on p "Strengths:" at bounding box center [435, 158] width 343 height 10
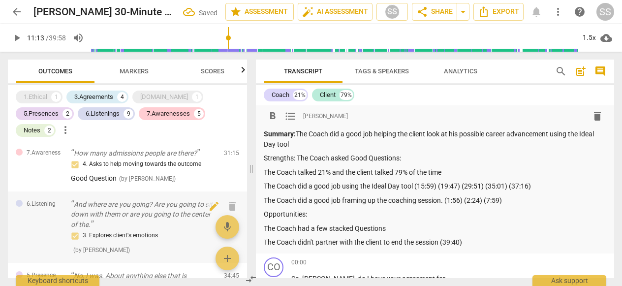
scroll to position [1220, 0]
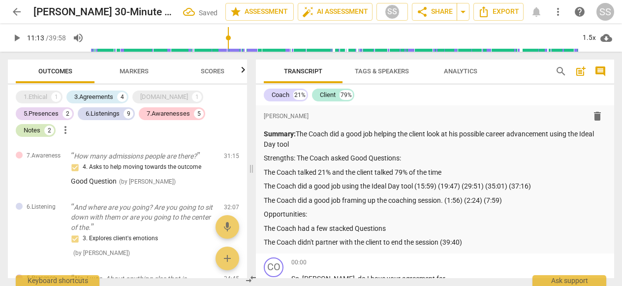
click at [40, 126] on div "Notes" at bounding box center [32, 131] width 17 height 10
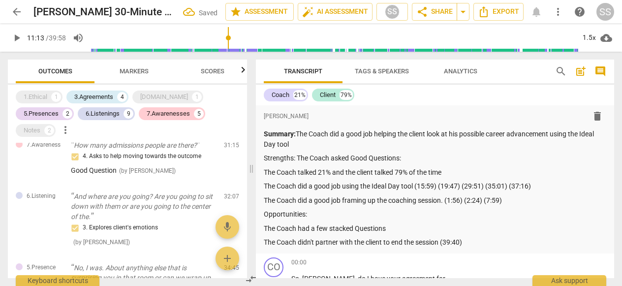
scroll to position [1121, 0]
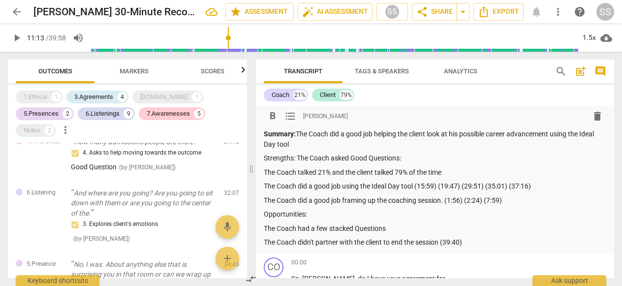
click at [427, 156] on p "Strengths: The Coach asked Good Questions:" at bounding box center [435, 158] width 343 height 10
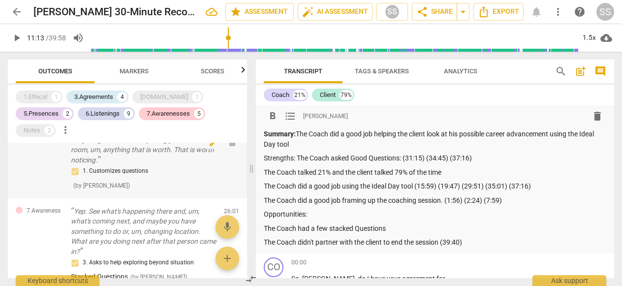
scroll to position [818, 0]
click at [184, 159] on p "Anything else that is surprising you in the room, um, anything that is worth. T…" at bounding box center [143, 149] width 145 height 31
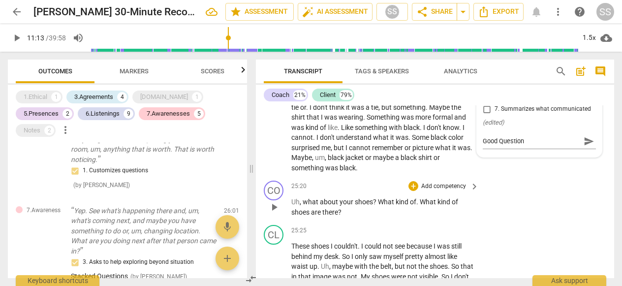
click at [518, 221] on div "CO play_arrow pause 25:20 + Add competency keyboard_arrow_right Uh , what about…" at bounding box center [435, 199] width 358 height 44
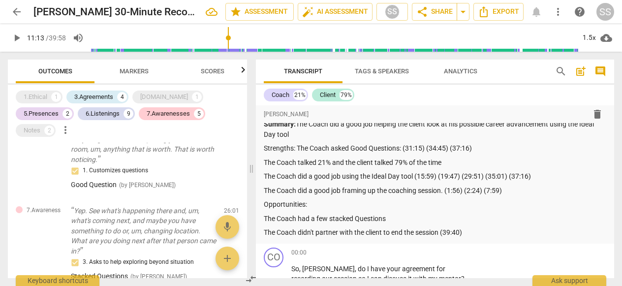
scroll to position [11, 0]
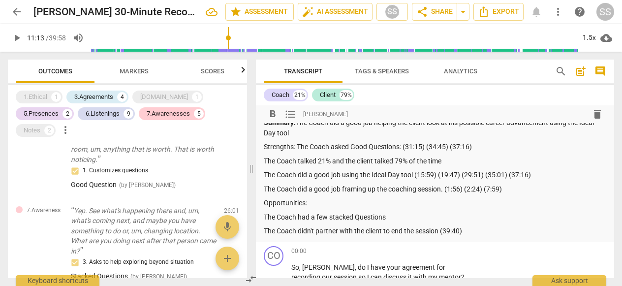
click at [483, 144] on p "Strengths: The Coach asked Good Questions: (31:15) (34:45) (37:16)" at bounding box center [435, 147] width 343 height 10
click at [404, 146] on p "Strengths: The Coach asked Good Questions: (31:15) (34:45) (37:16)" at bounding box center [435, 147] width 343 height 10
click at [56, 124] on div "Notes 2" at bounding box center [36, 130] width 40 height 13
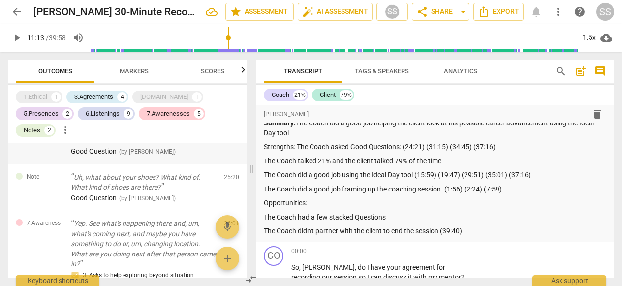
scroll to position [854, 0]
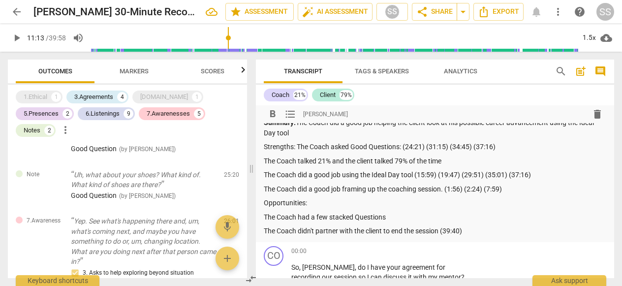
click at [427, 147] on p "Strengths: The Coach asked Good Questions: (24:21) (31:15) (34:45) (37:16)" at bounding box center [435, 147] width 343 height 10
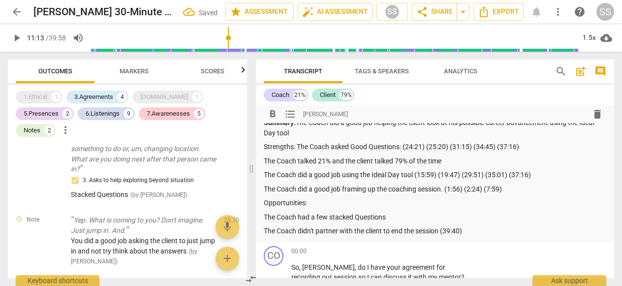
scroll to position [947, 0]
click at [405, 215] on p "The Coach had a few stacked Questions" at bounding box center [435, 217] width 343 height 10
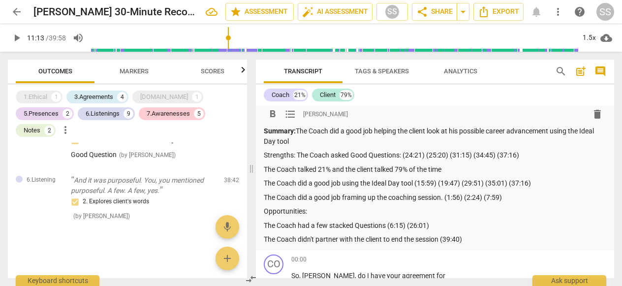
scroll to position [0, 0]
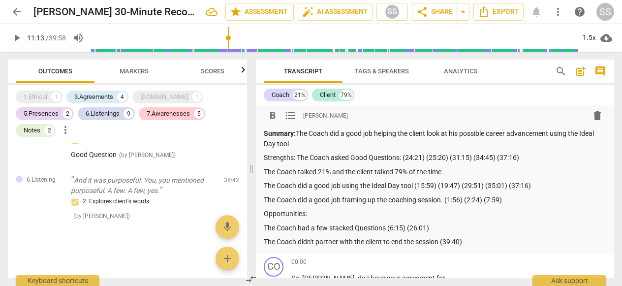
click at [523, 199] on p "The Coach did a good job framing up the coaching session. (1:56) (2:24) (7:59)" at bounding box center [435, 200] width 343 height 10
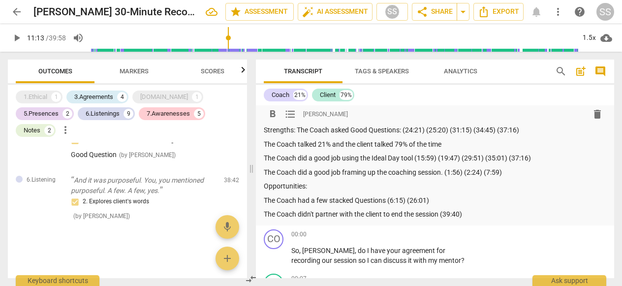
scroll to position [0, 0]
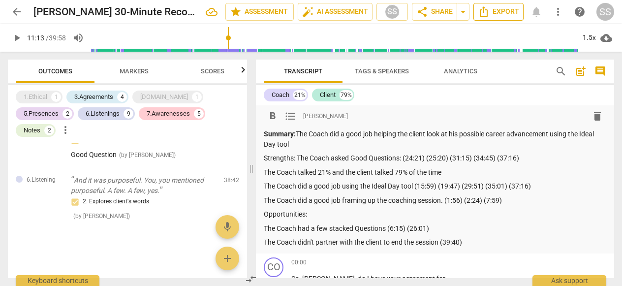
click at [509, 11] on span "Export" at bounding box center [498, 12] width 41 height 12
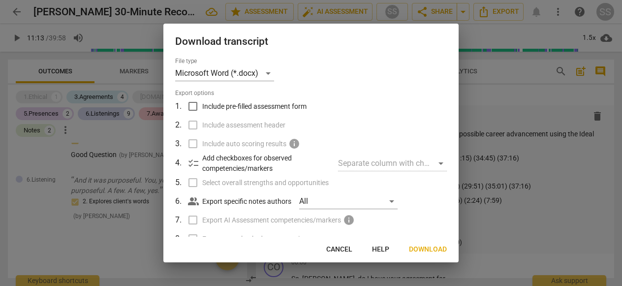
scroll to position [87, 0]
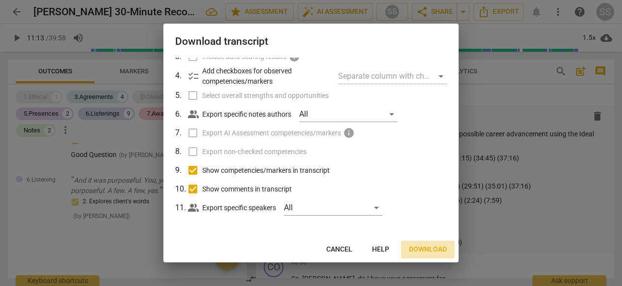
click at [424, 249] on span "Download" at bounding box center [428, 250] width 38 height 10
